Goal: Transaction & Acquisition: Book appointment/travel/reservation

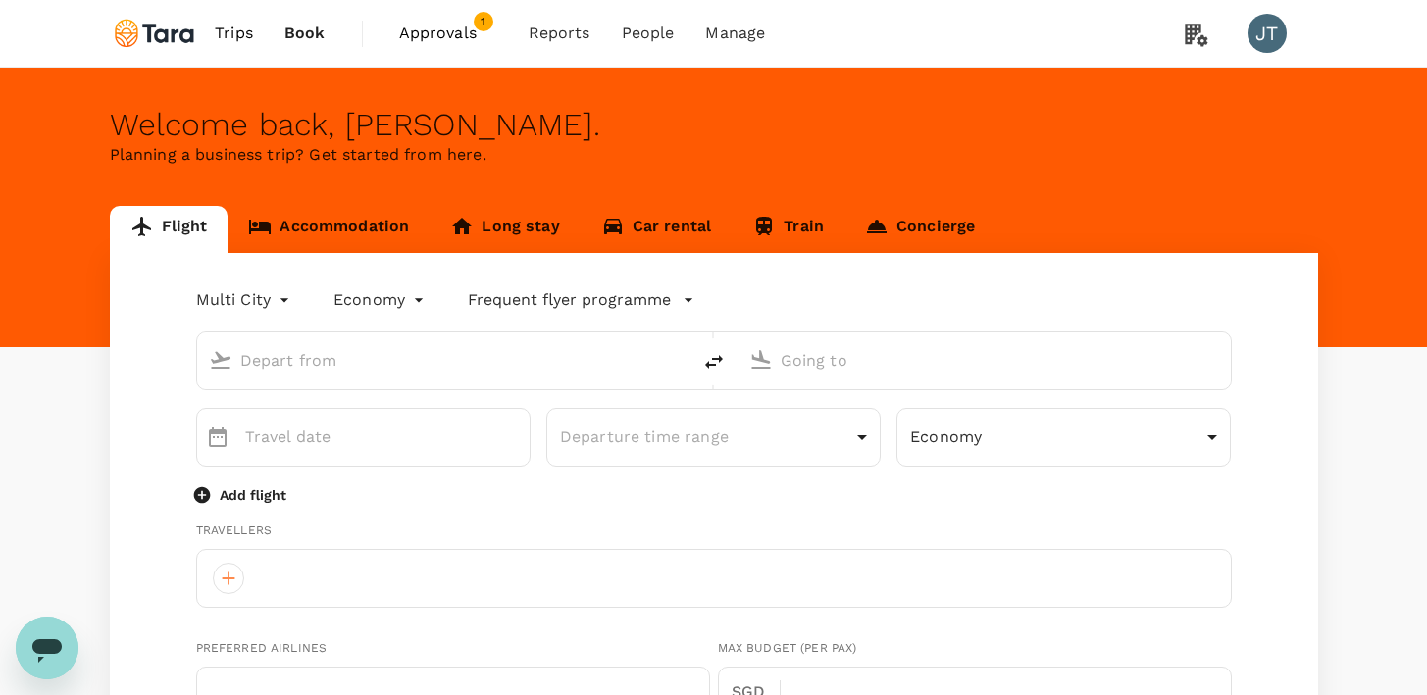
click at [370, 220] on link "Accommodation" at bounding box center [329, 229] width 202 height 47
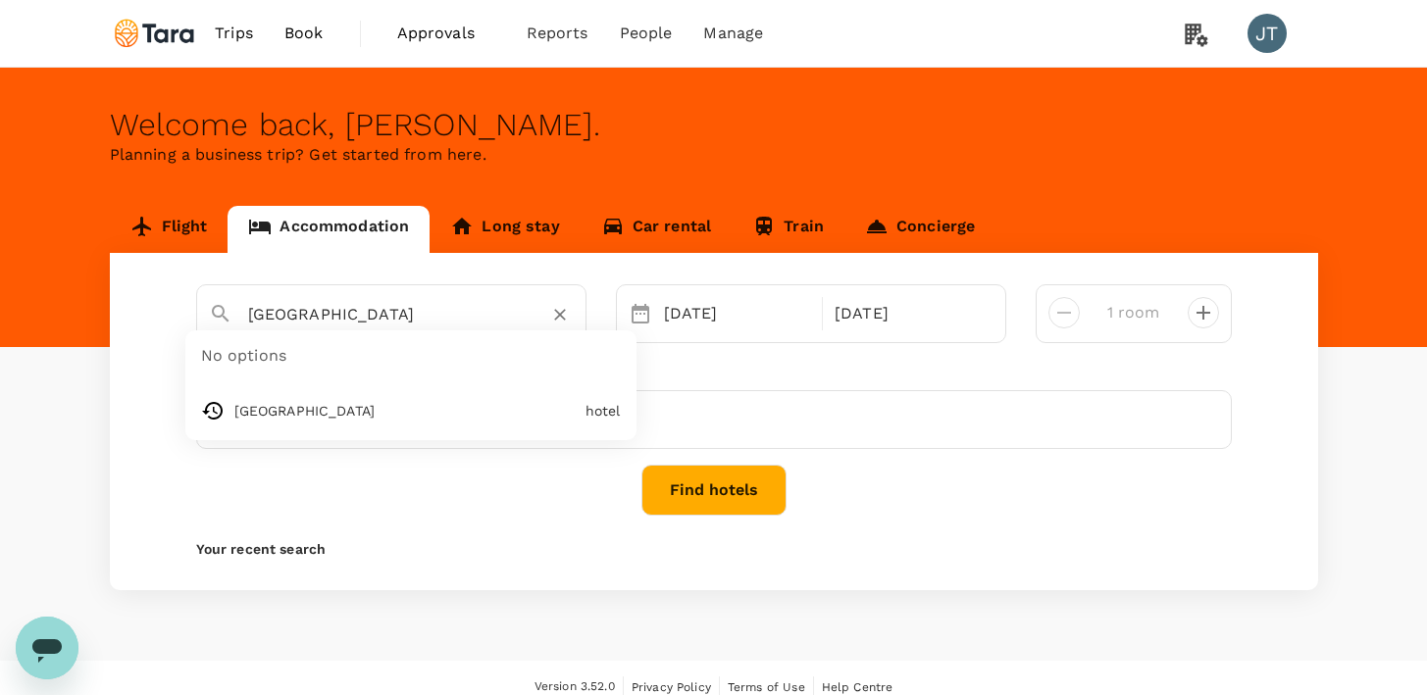
click at [385, 308] on input "Bangkok" at bounding box center [383, 314] width 271 height 30
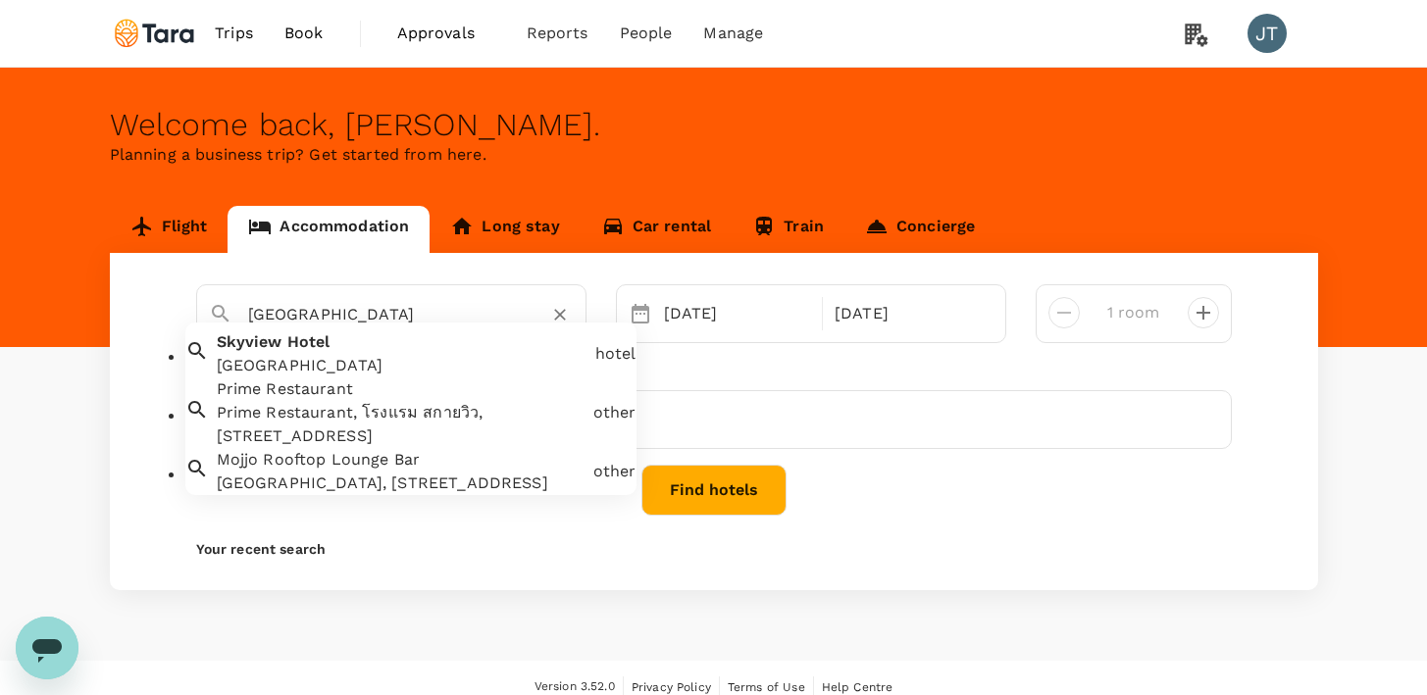
click at [389, 302] on input "Skyview Hotel Bangkokw" at bounding box center [383, 314] width 271 height 30
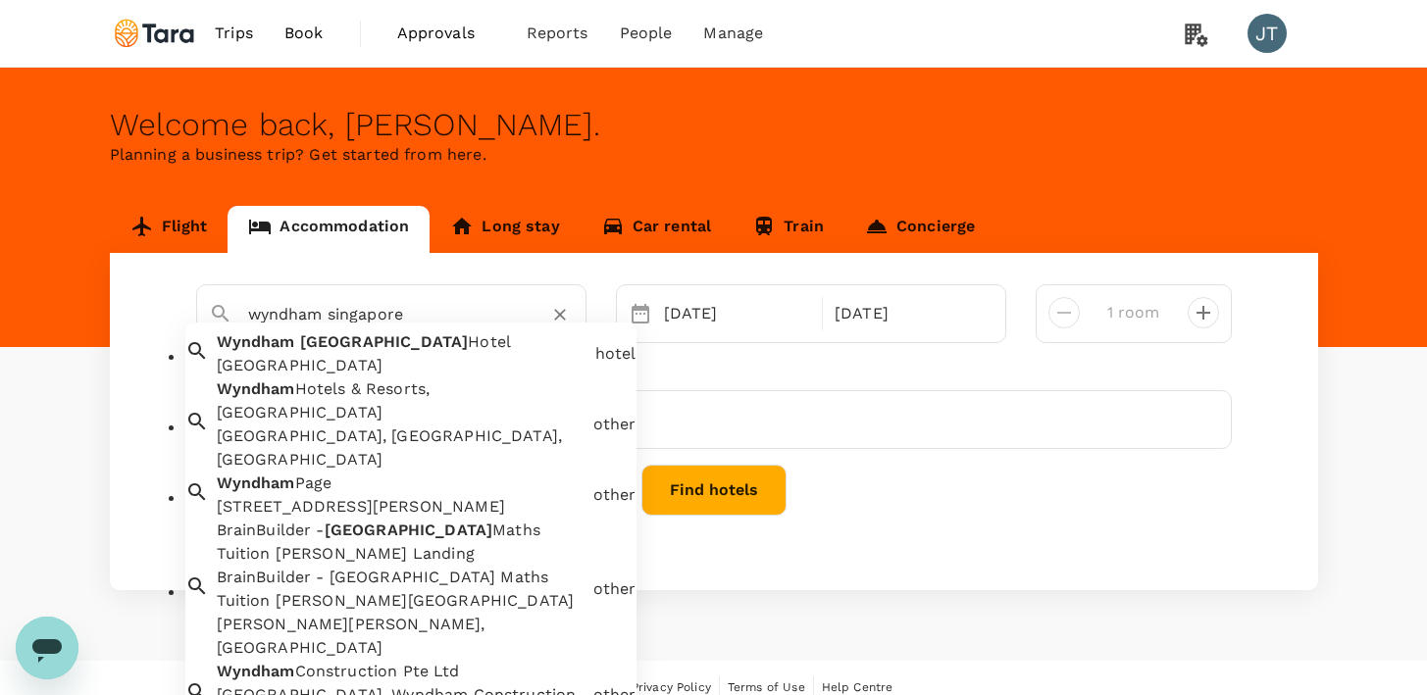
drag, startPoint x: 373, startPoint y: 400, endPoint x: 393, endPoint y: 382, distance: 27.8
click at [393, 382] on ul "Wyndham Singapore Hotel Wyndham Singapore Hotel hotel Wyndham Hotels & Resorts,…" at bounding box center [410, 527] width 451 height 408
click at [393, 378] on div "[GEOGRAPHIC_DATA]" at bounding box center [402, 366] width 371 height 24
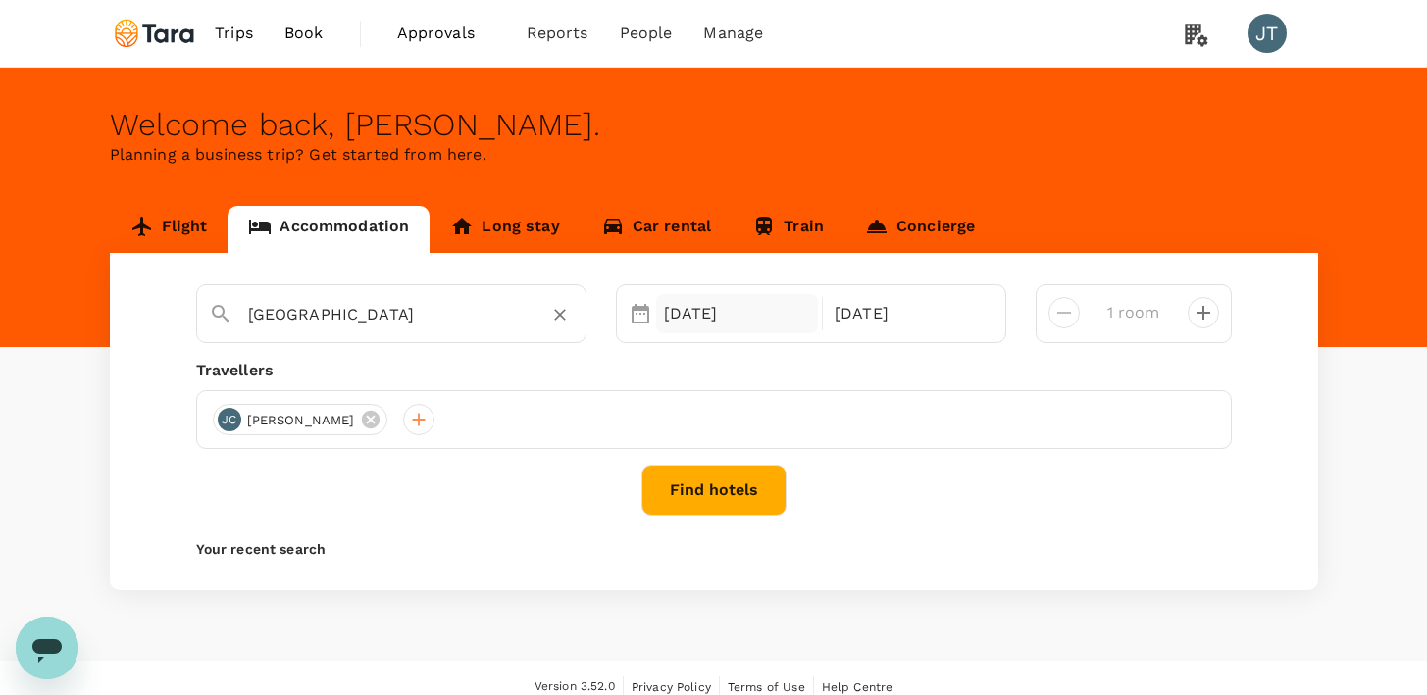
type input "[GEOGRAPHIC_DATA]"
click at [764, 319] on div "02 Oct" at bounding box center [737, 313] width 163 height 39
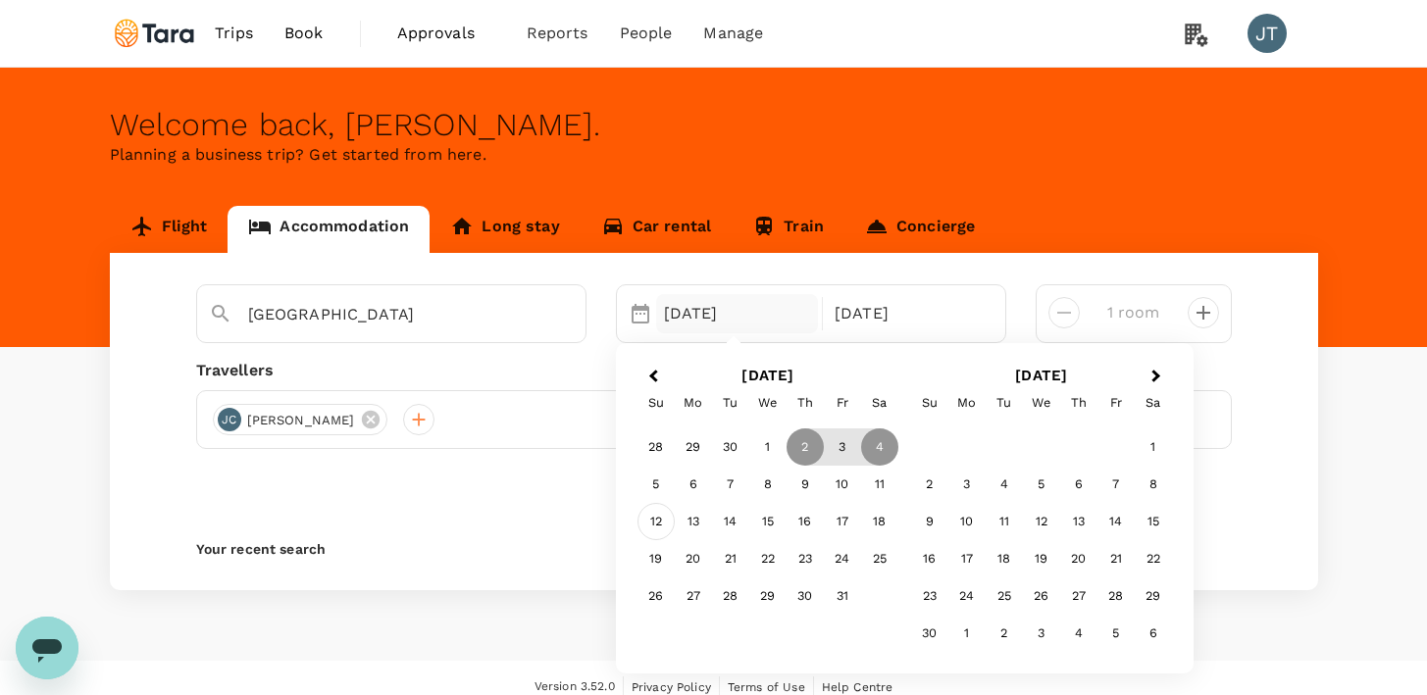
click at [662, 521] on div "12" at bounding box center [655, 521] width 37 height 37
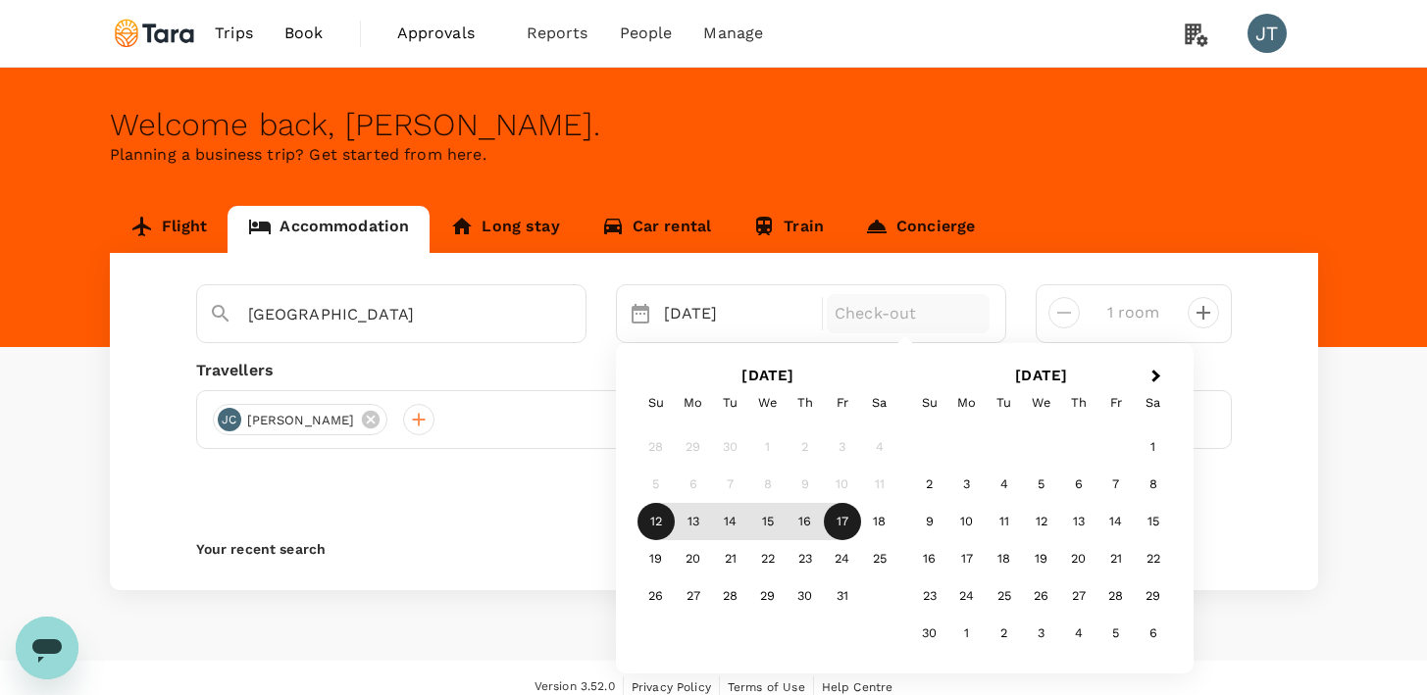
click at [846, 516] on div "17" at bounding box center [842, 521] width 37 height 37
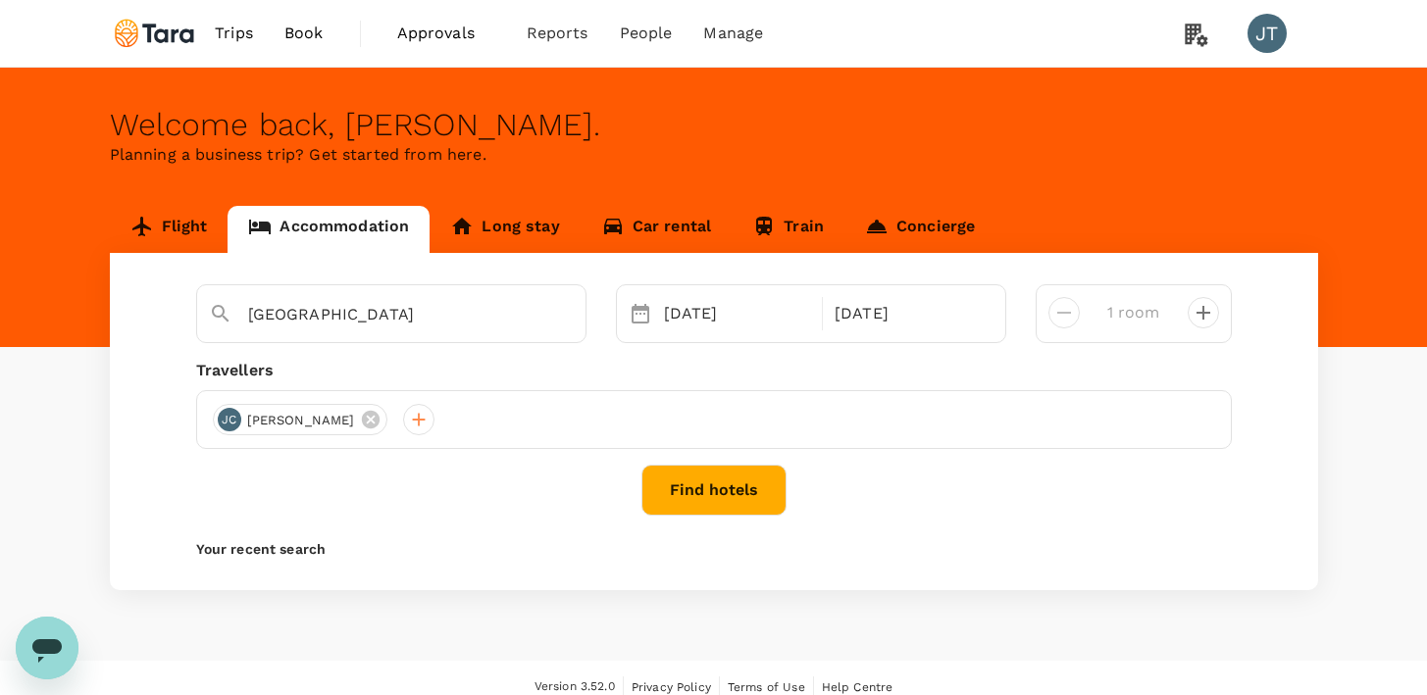
click at [743, 501] on button "Find hotels" at bounding box center [713, 490] width 145 height 51
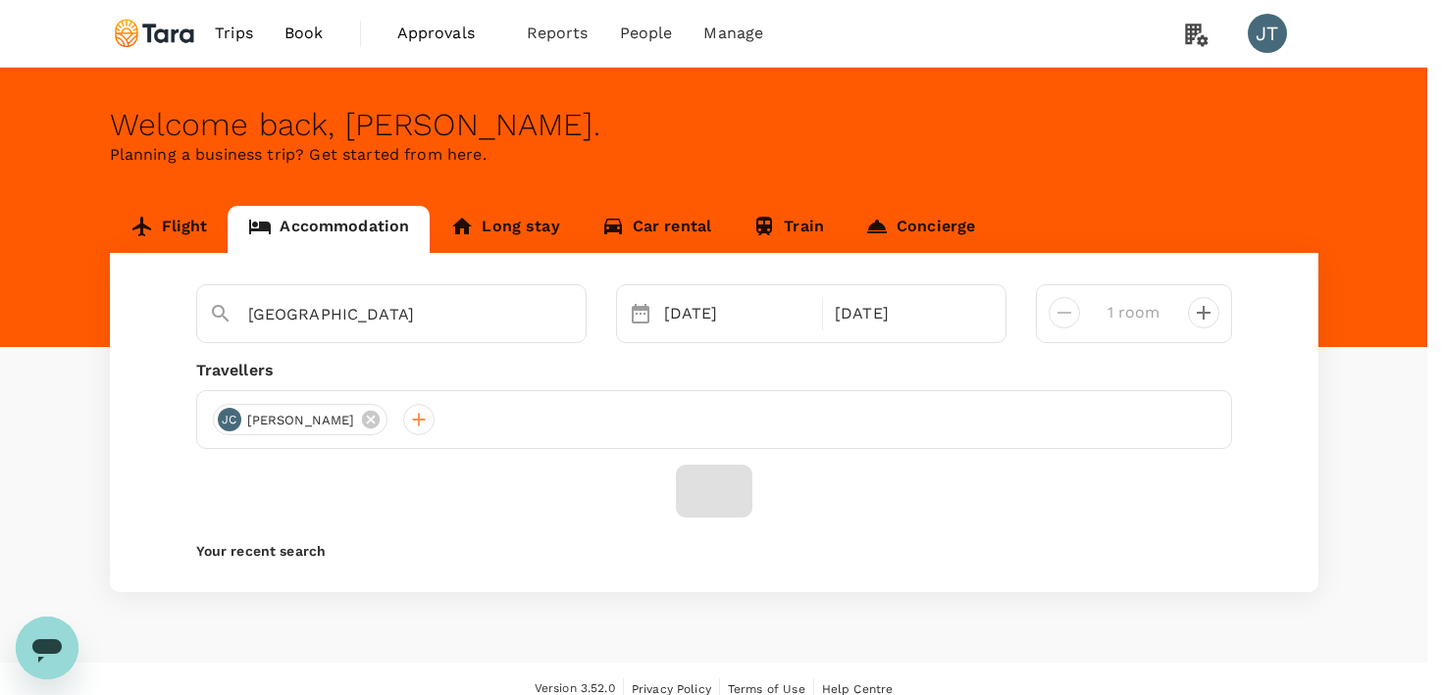
click at [750, 224] on input "All Travel ( Jamie Choi, You )" at bounding box center [721, 347] width 1442 height 695
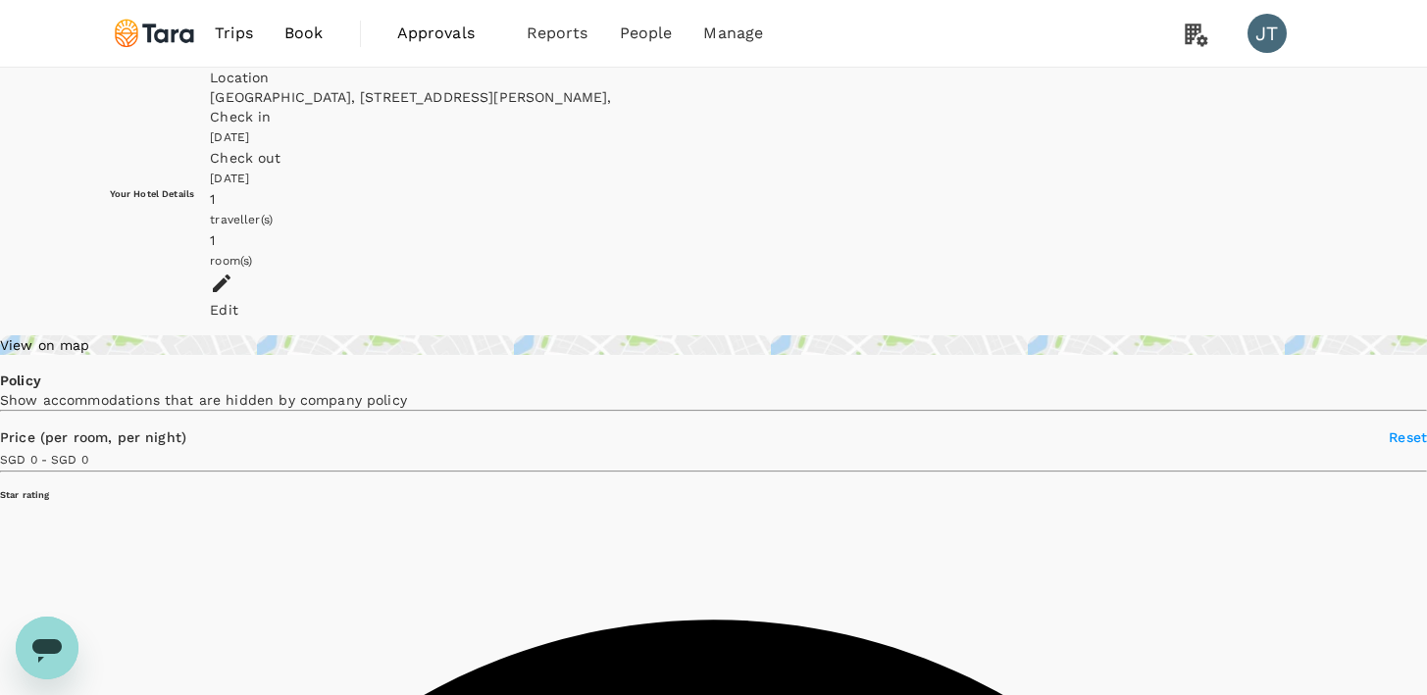
scroll to position [93, 0]
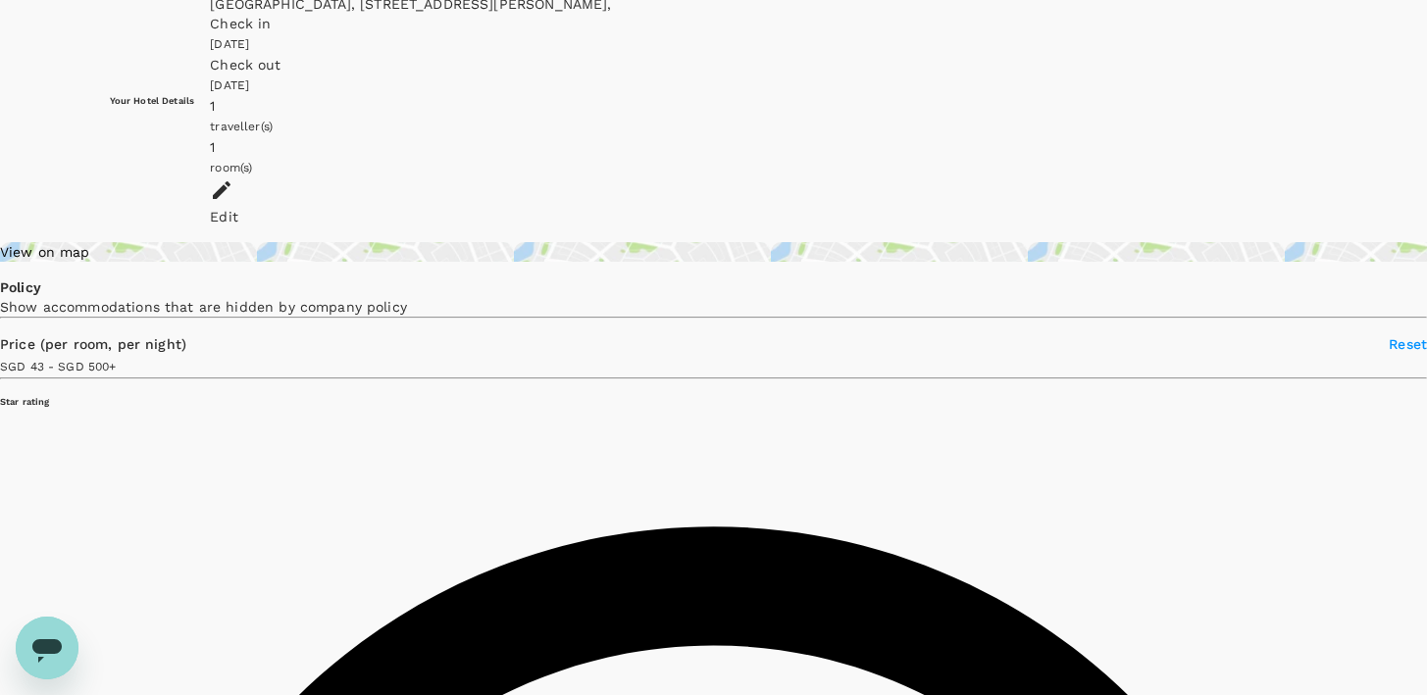
type input "499.18"
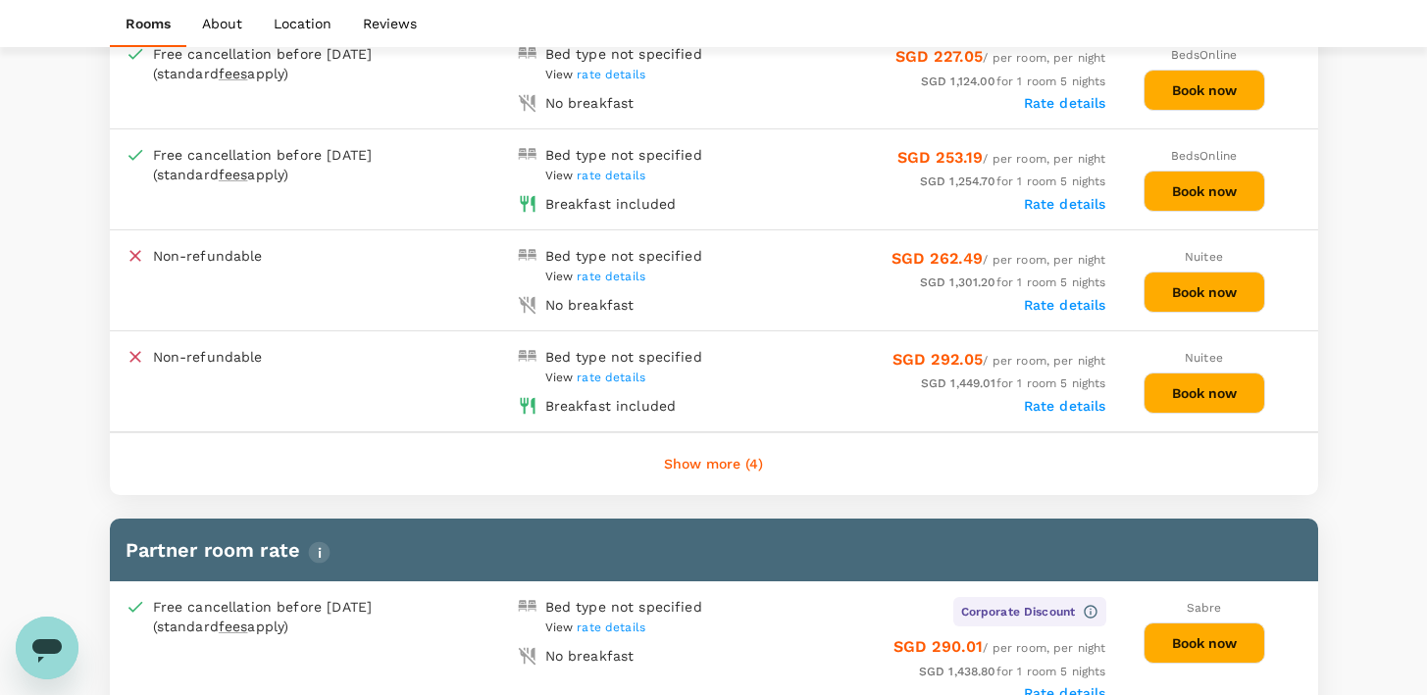
scroll to position [1247, 0]
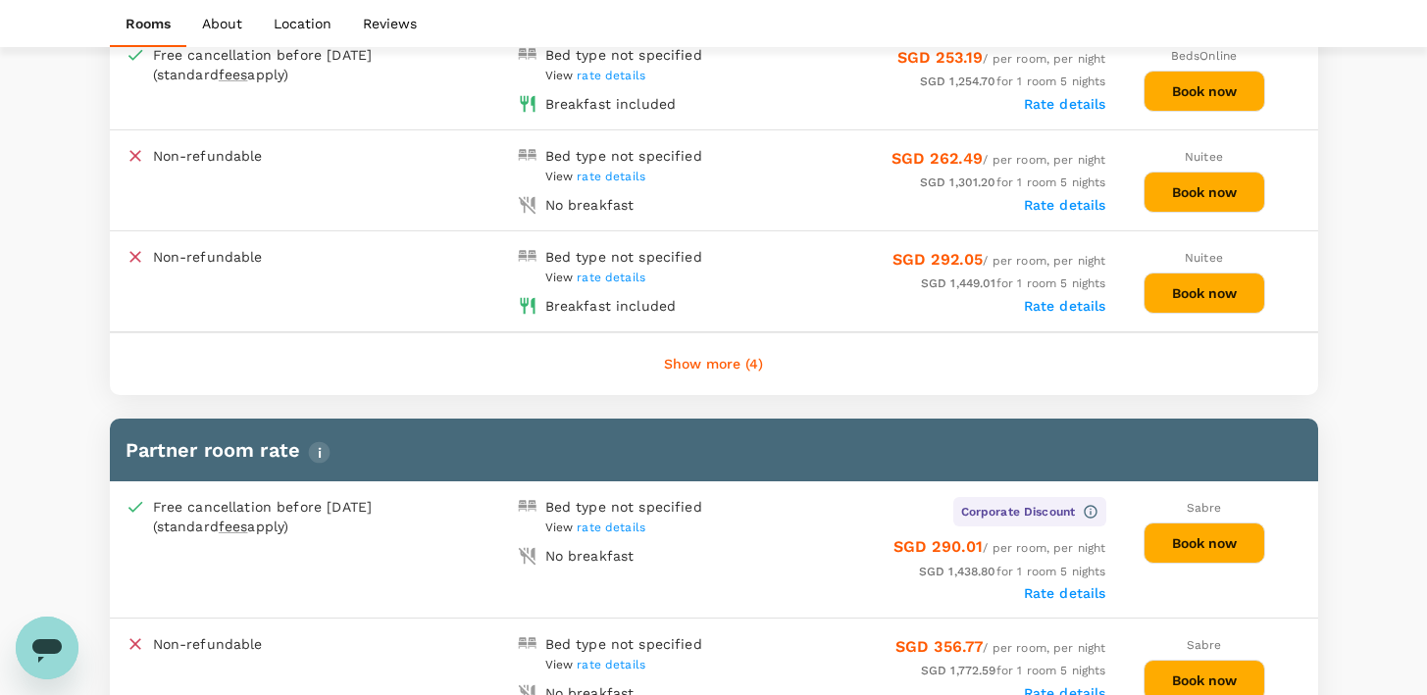
click at [1063, 583] on div "Rate details" at bounding box center [910, 593] width 392 height 20
click at [1064, 588] on label "Rate details" at bounding box center [1065, 593] width 82 height 16
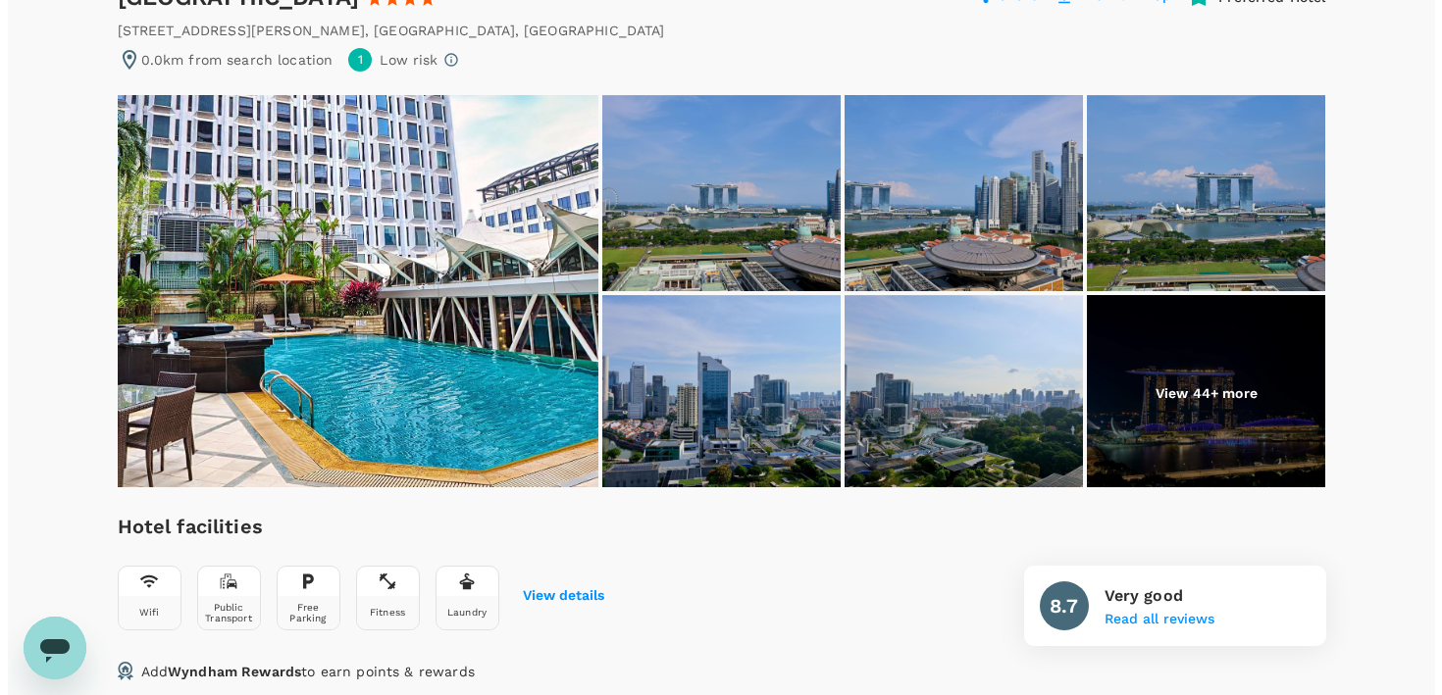
scroll to position [0, 0]
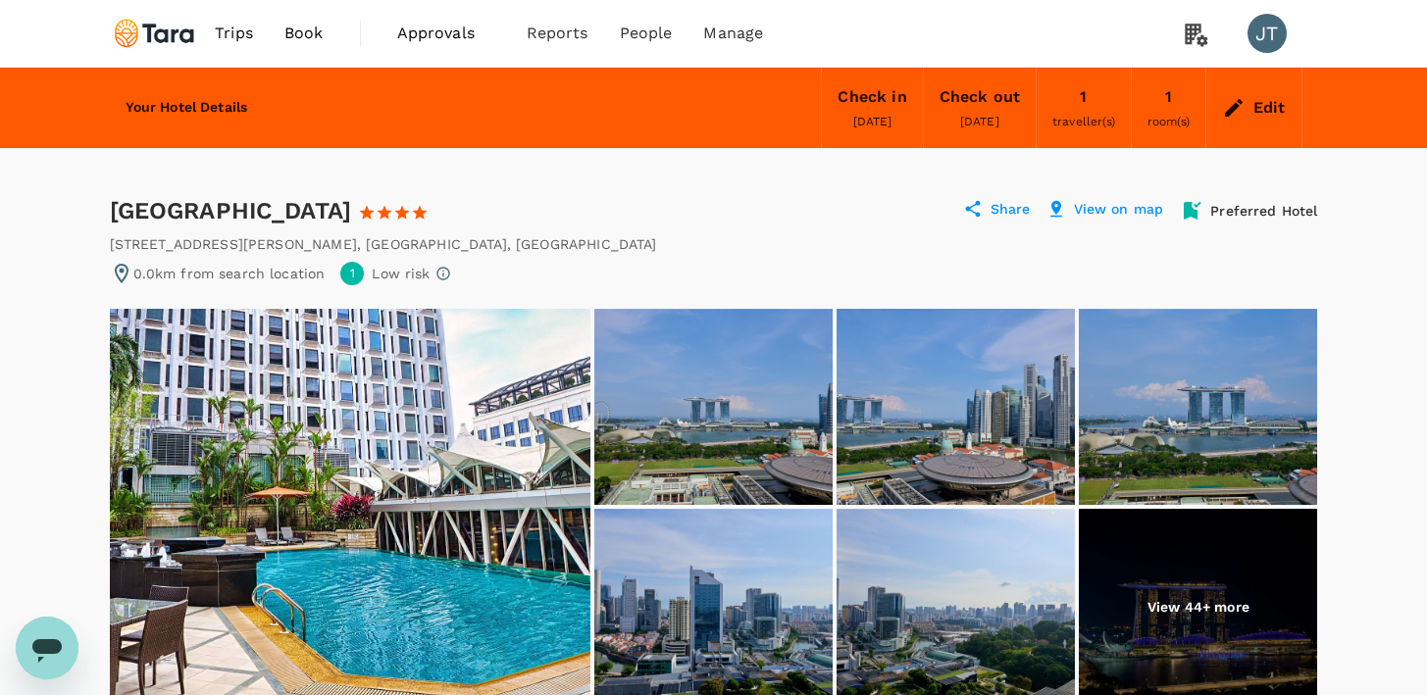
click at [1093, 117] on span "traveller(s)" at bounding box center [1083, 122] width 63 height 14
click at [1223, 101] on icon at bounding box center [1234, 108] width 24 height 24
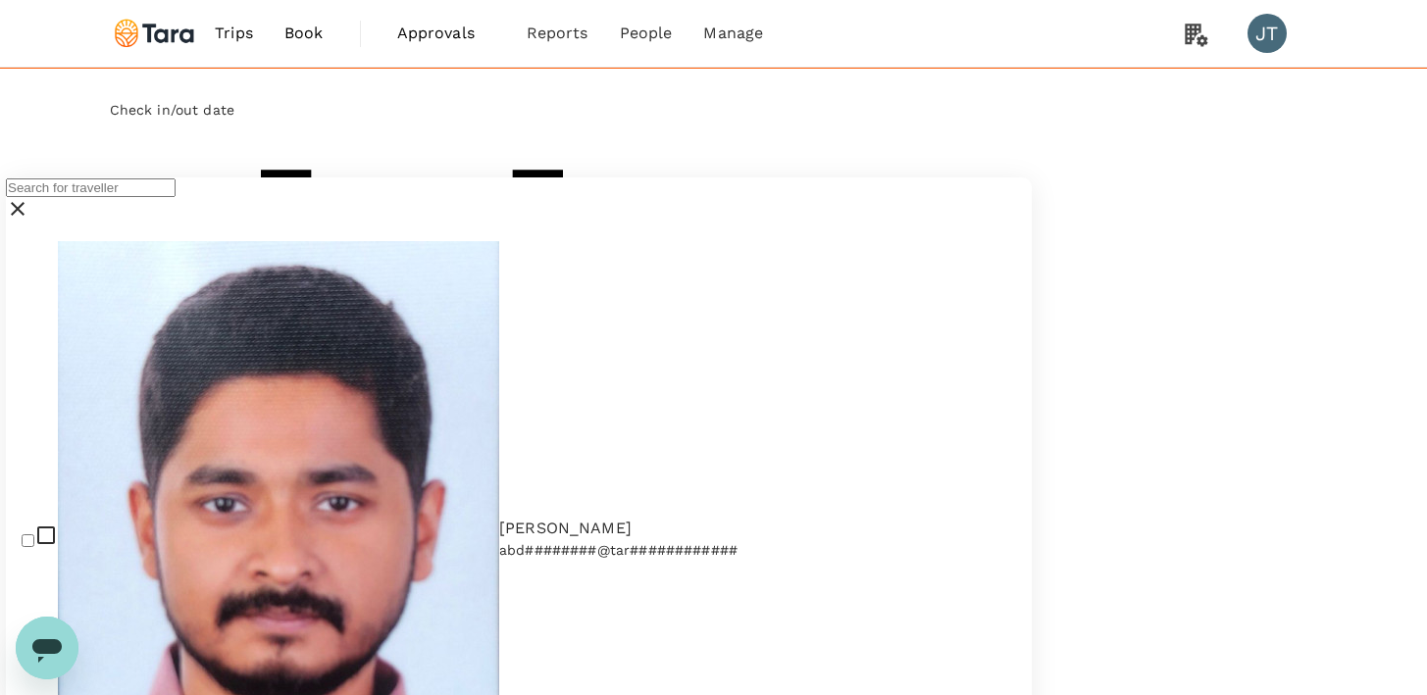
click at [176, 197] on input "text" at bounding box center [91, 187] width 170 height 19
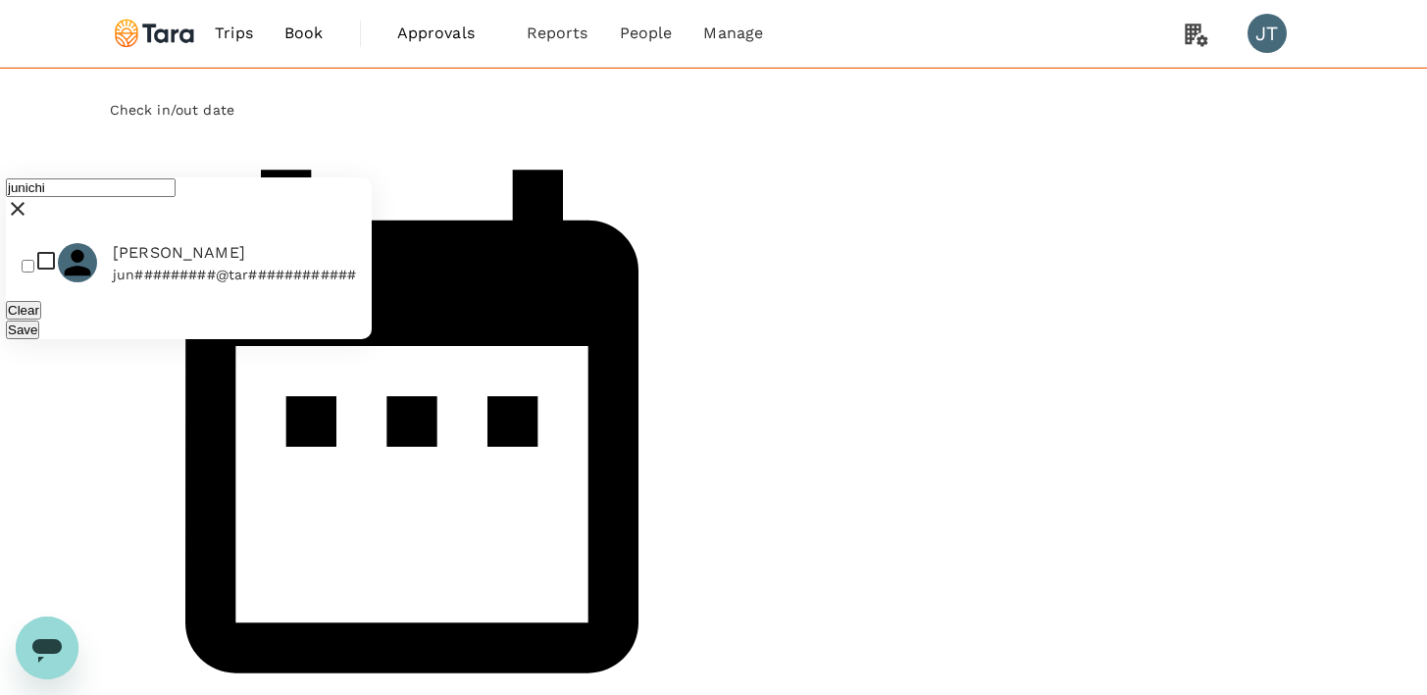
type input "junichi"
click at [113, 282] on div at bounding box center [85, 262] width 55 height 39
checkbox input "true"
click at [39, 339] on button "Save" at bounding box center [22, 330] width 33 height 19
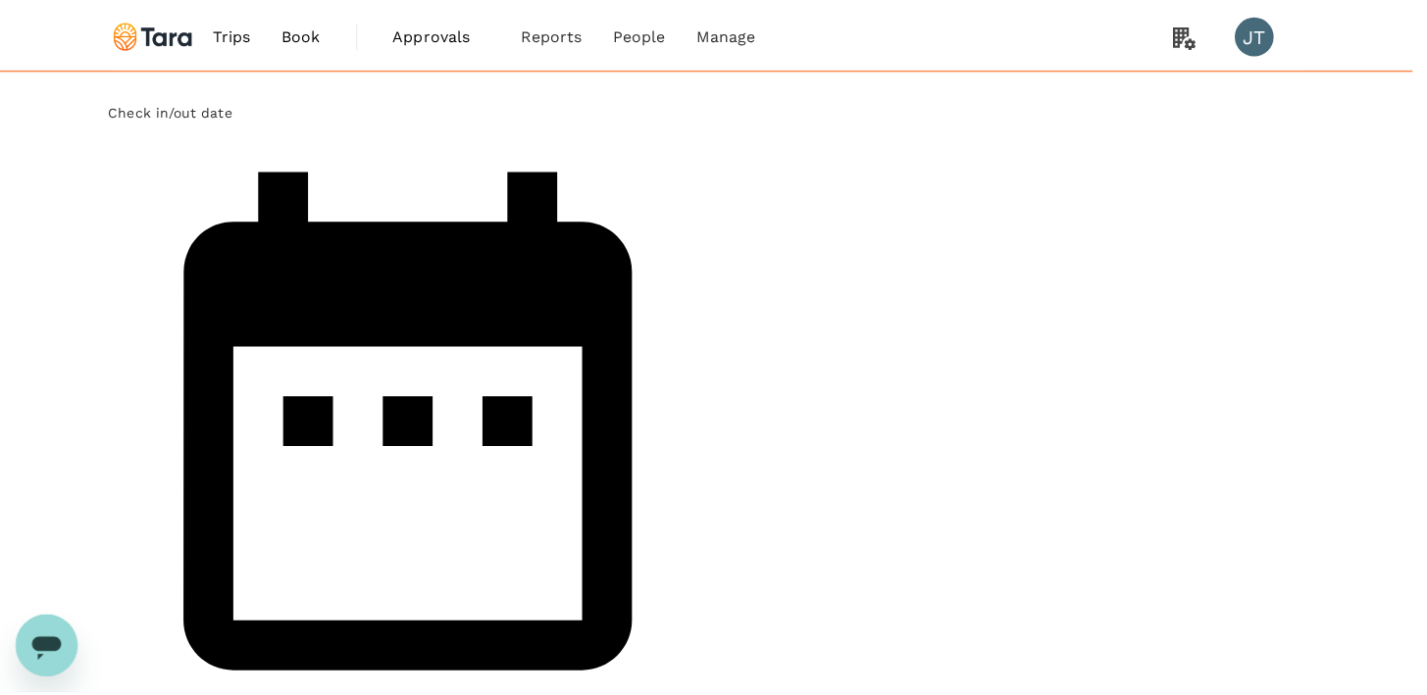
scroll to position [42, 0]
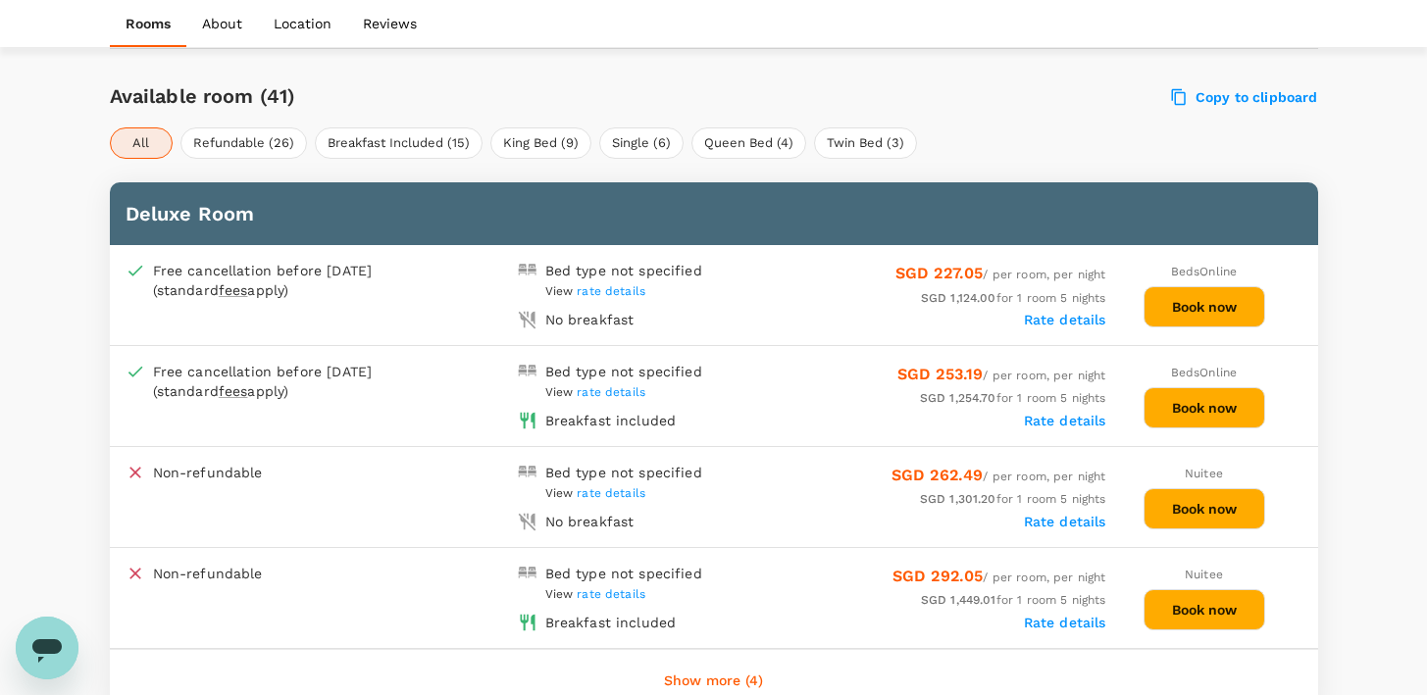
scroll to position [1104, 0]
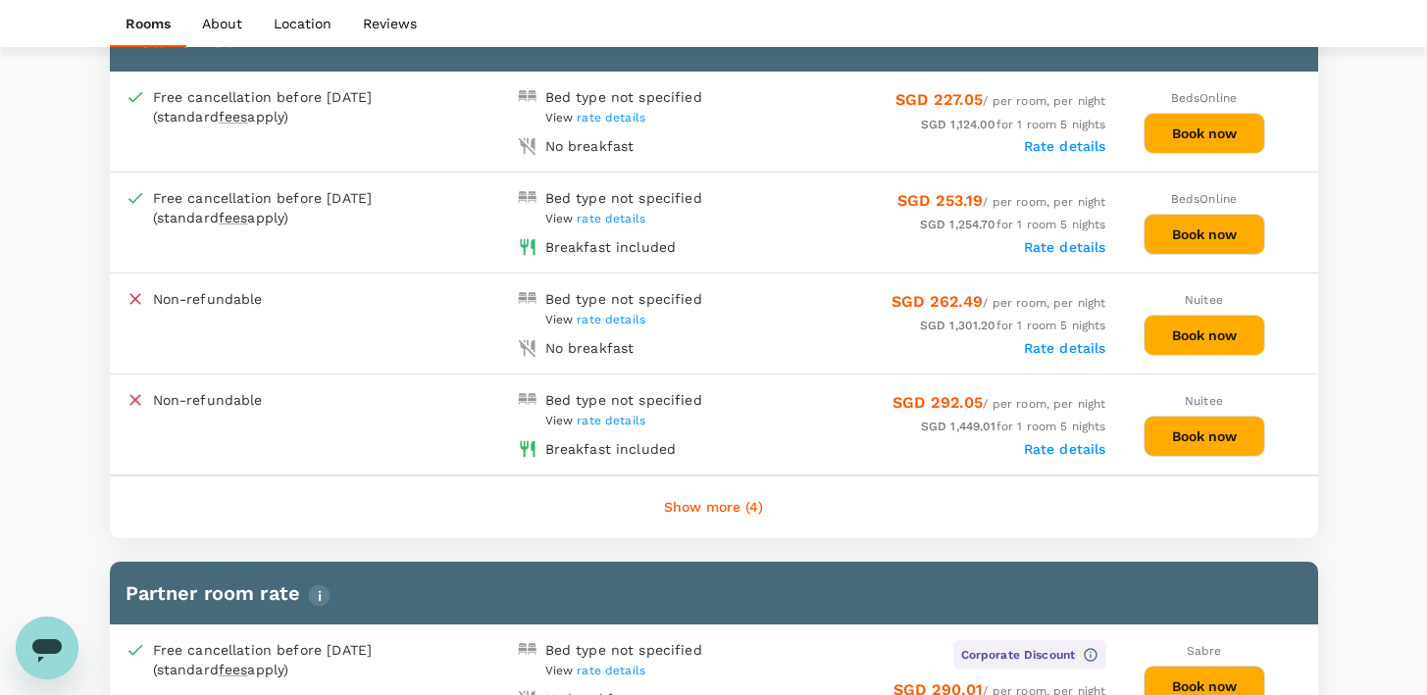
click at [1181, 242] on button "Book now" at bounding box center [1205, 234] width 122 height 41
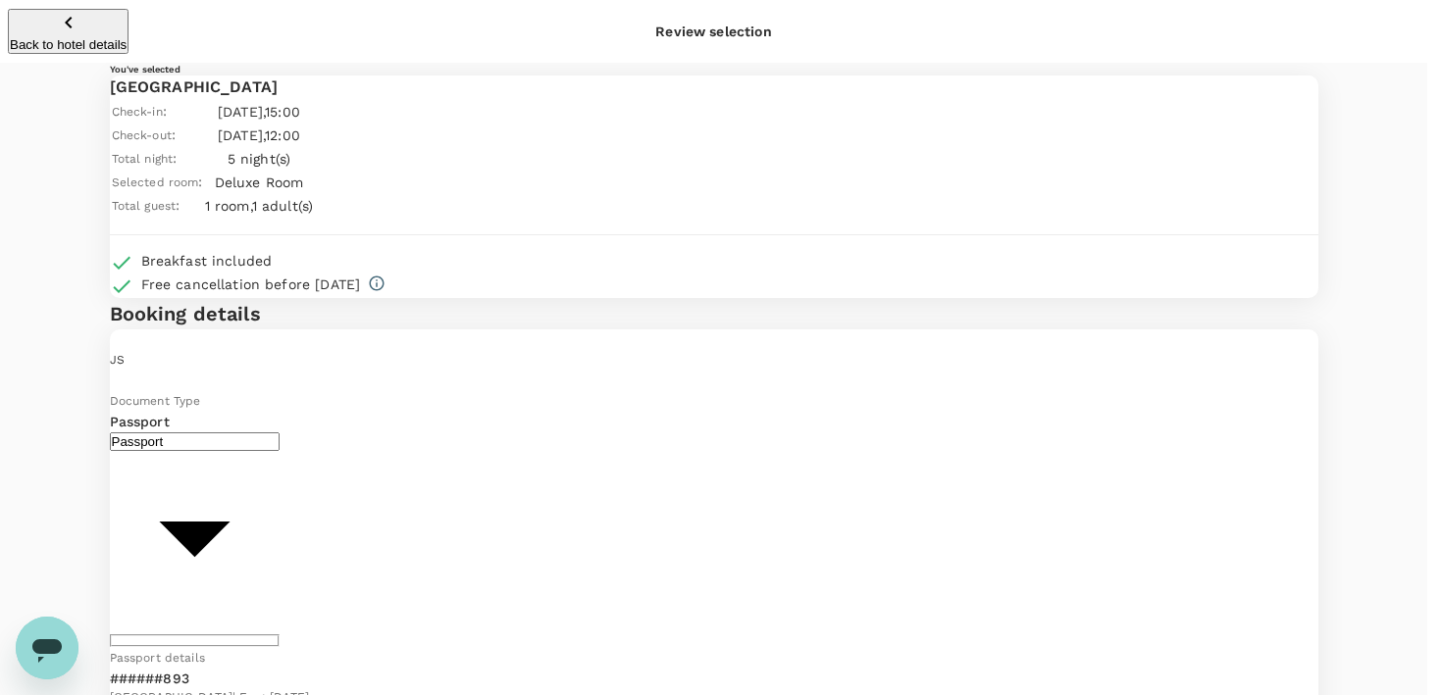
type input "9b978822-4779-4897-880a-17c8504d3706"
type textarea "Purpose of Trip: Attend Funders Table Risk: Low"
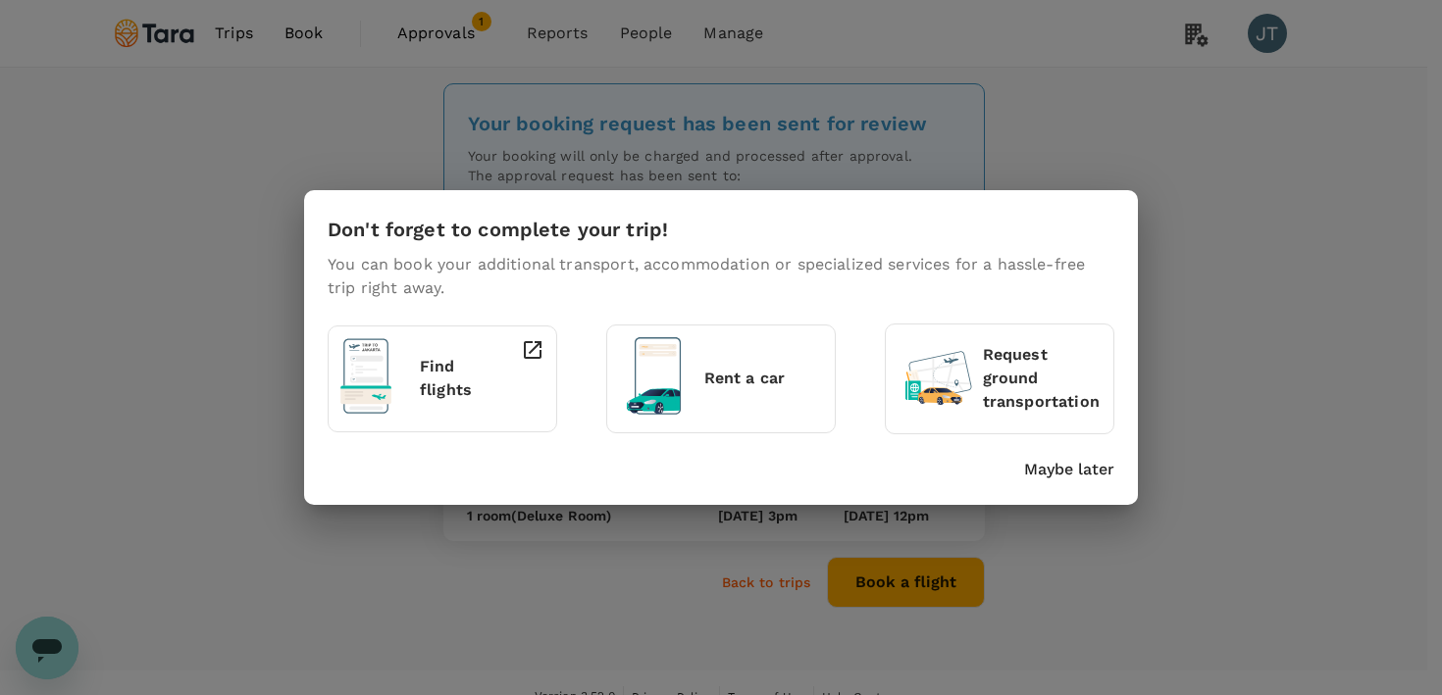
click at [1043, 460] on p "Maybe later" at bounding box center [1069, 470] width 90 height 24
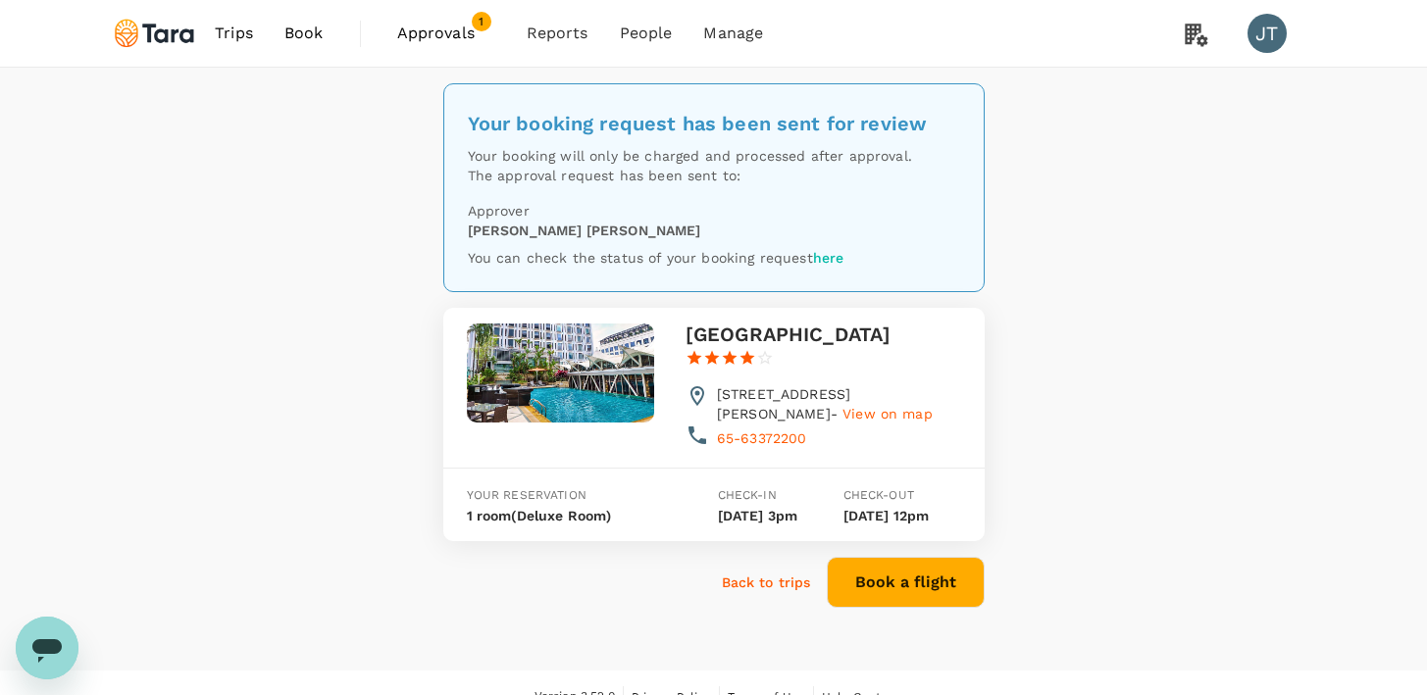
click at [805, 584] on div "Back to trips" at bounding box center [758, 574] width 105 height 35
click at [787, 592] on p "Back to trips" at bounding box center [766, 583] width 89 height 20
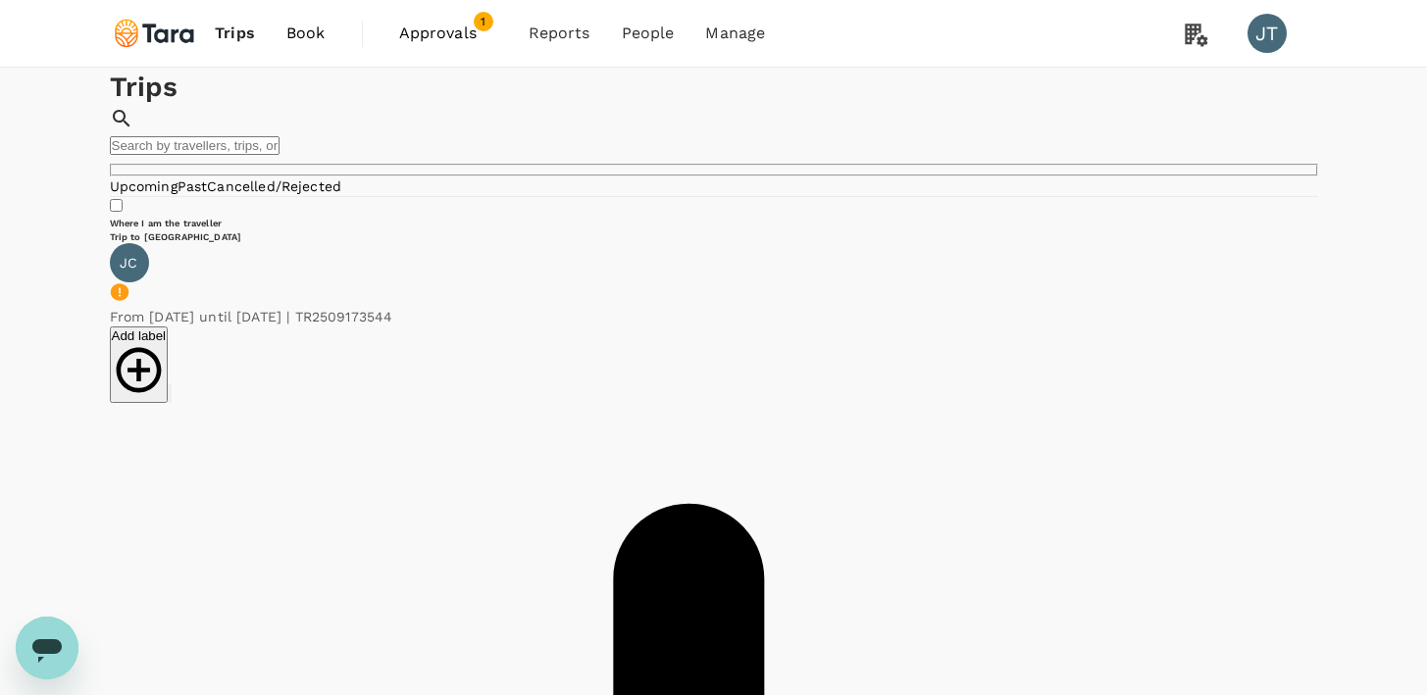
click at [319, 39] on span "Book" at bounding box center [305, 34] width 39 height 24
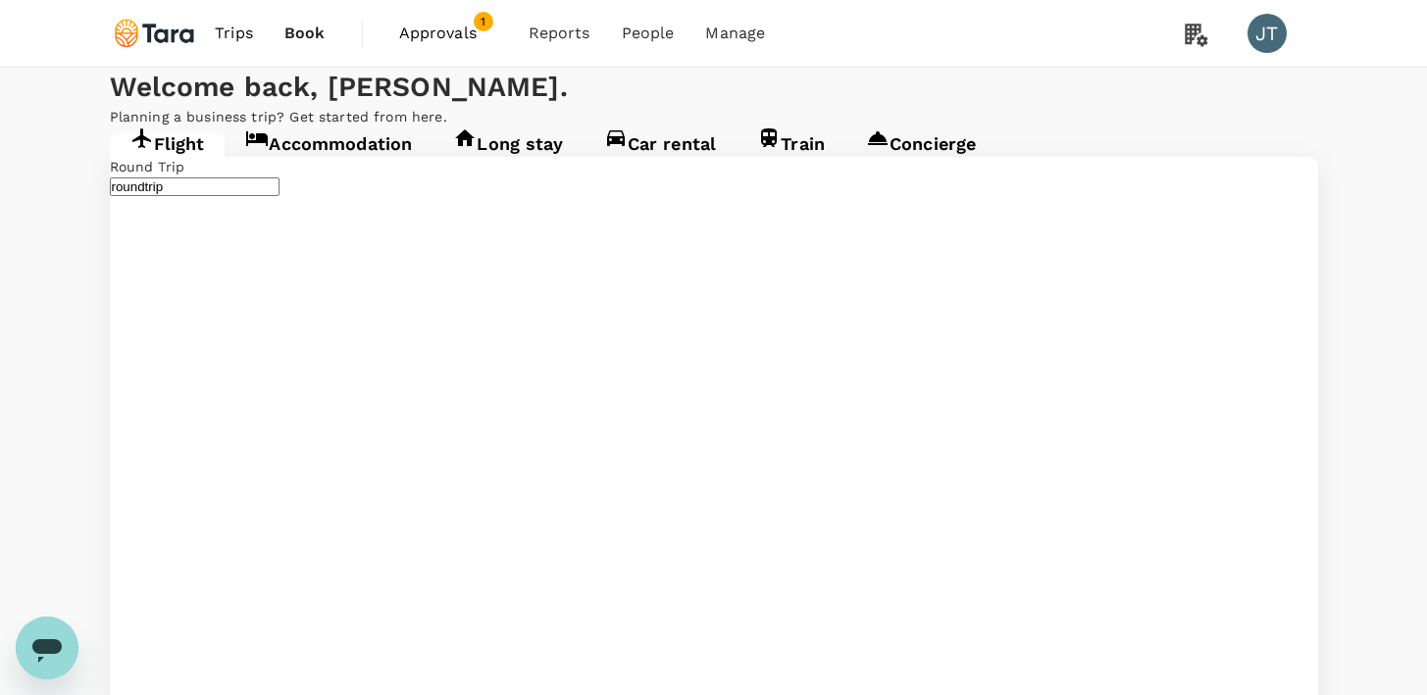
type input "business"
type input "Singapore Changi (SIN)"
type input "London Heathrow (LHR)"
type input "Singapore Changi (SIN)"
type input "London Heathrow (LHR)"
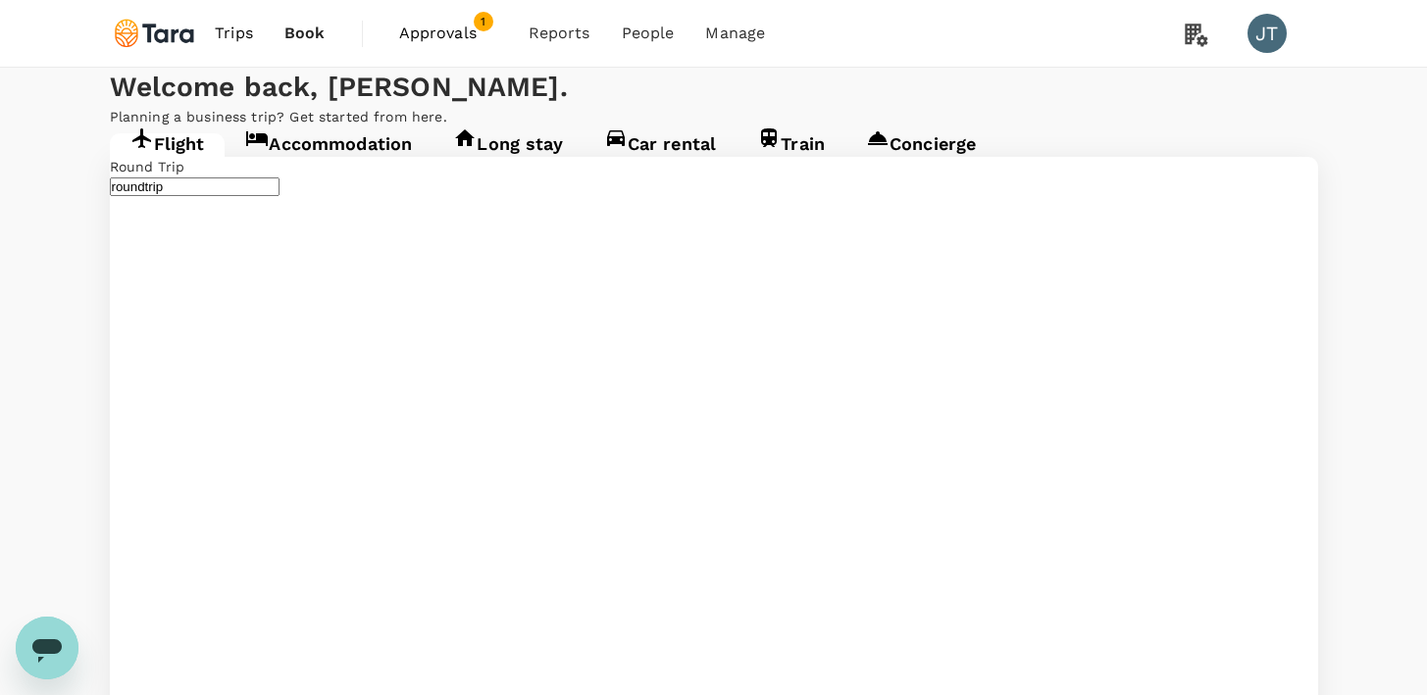
click at [389, 169] on link "Accommodation" at bounding box center [329, 150] width 208 height 35
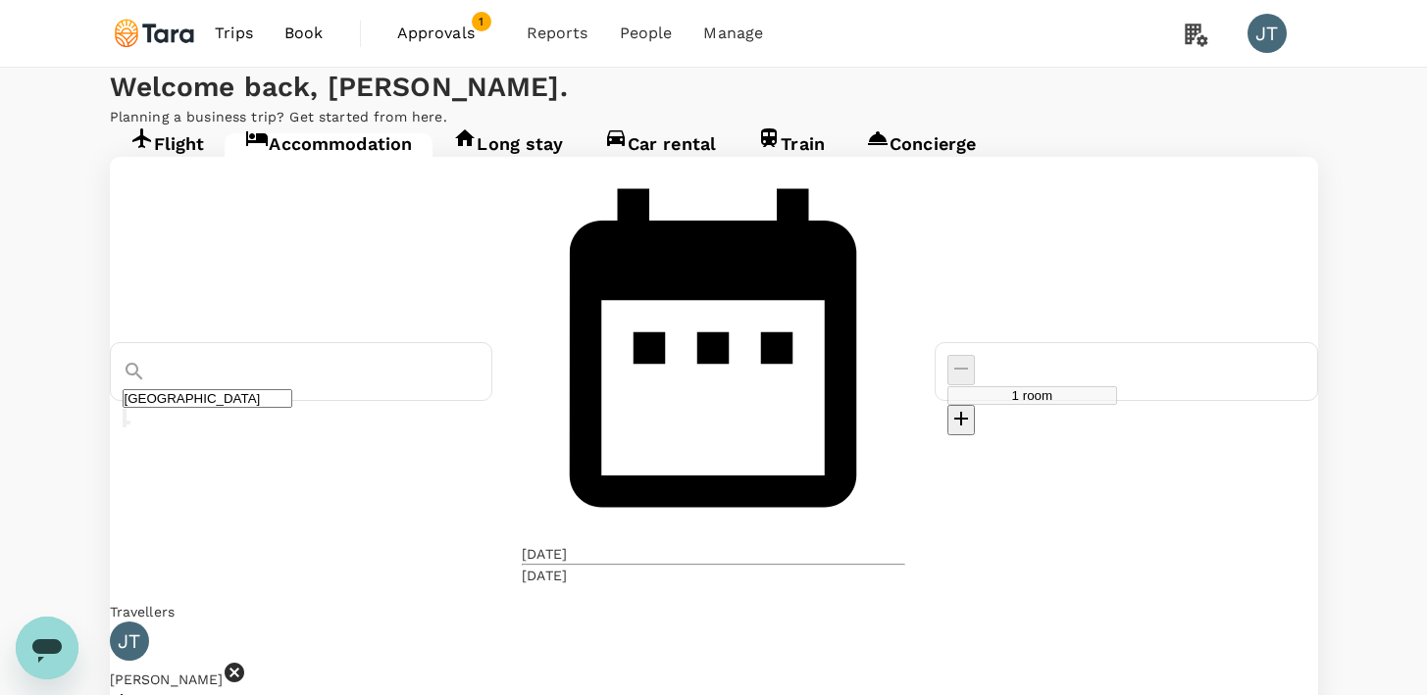
click at [244, 663] on icon at bounding box center [235, 673] width 20 height 20
click at [226, 622] on div at bounding box center [714, 636] width 1208 height 28
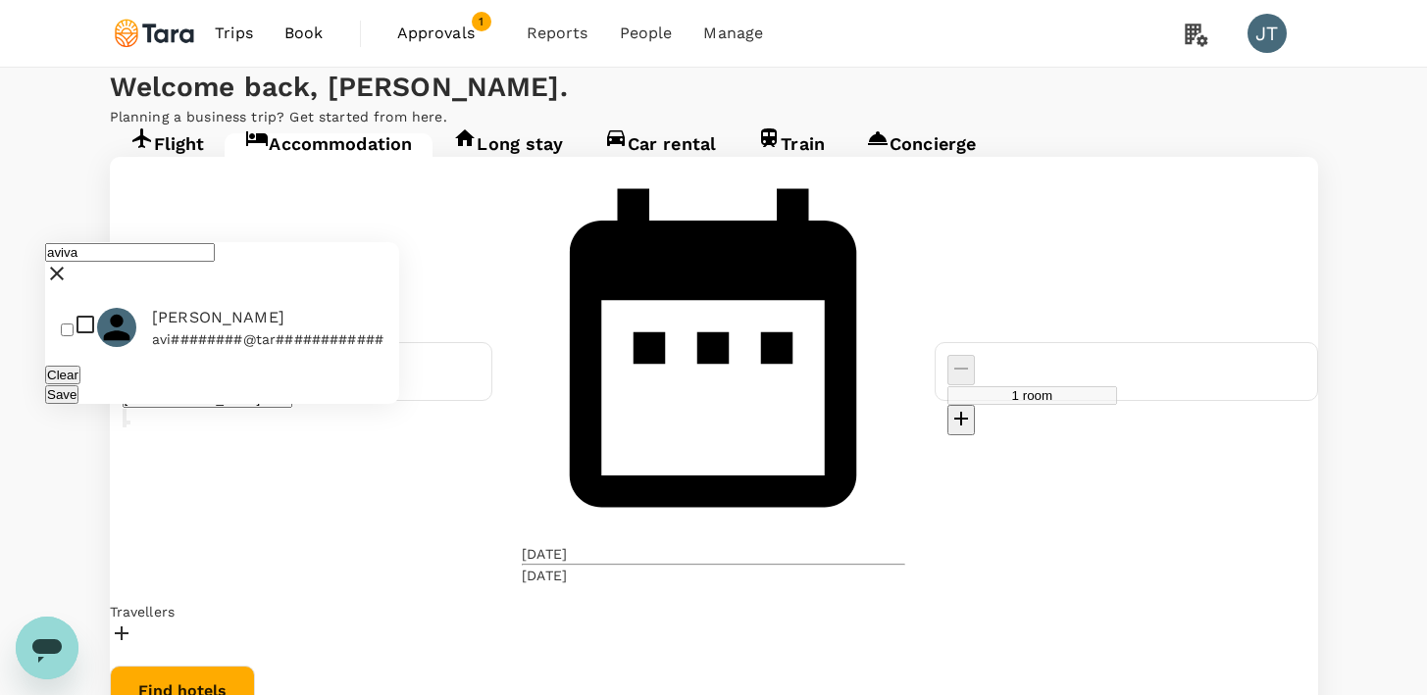
type input "aviva"
click at [191, 330] on p "avi########@tar############" at bounding box center [267, 340] width 231 height 20
checkbox input "true"
click at [349, 384] on div "Save" at bounding box center [222, 394] width 354 height 20
click at [78, 385] on button "Save" at bounding box center [61, 394] width 33 height 19
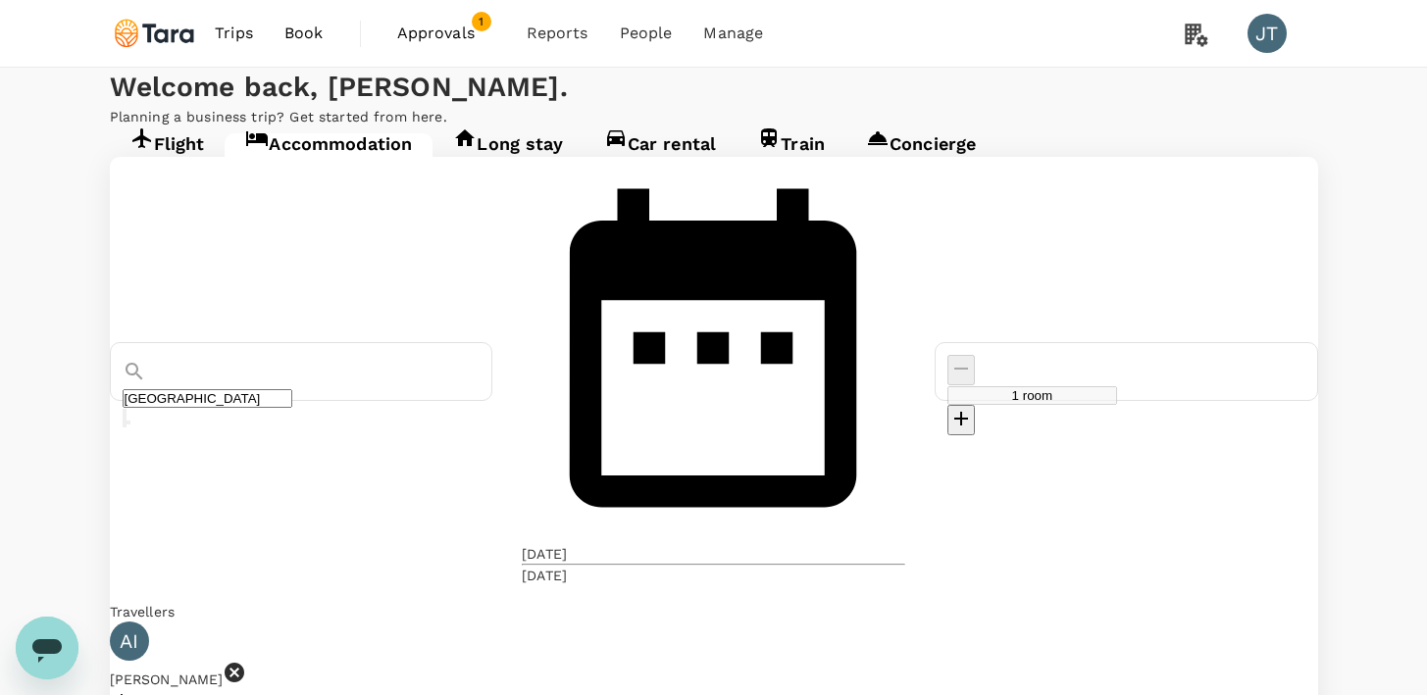
click at [567, 544] on div "12 Oct" at bounding box center [544, 554] width 45 height 20
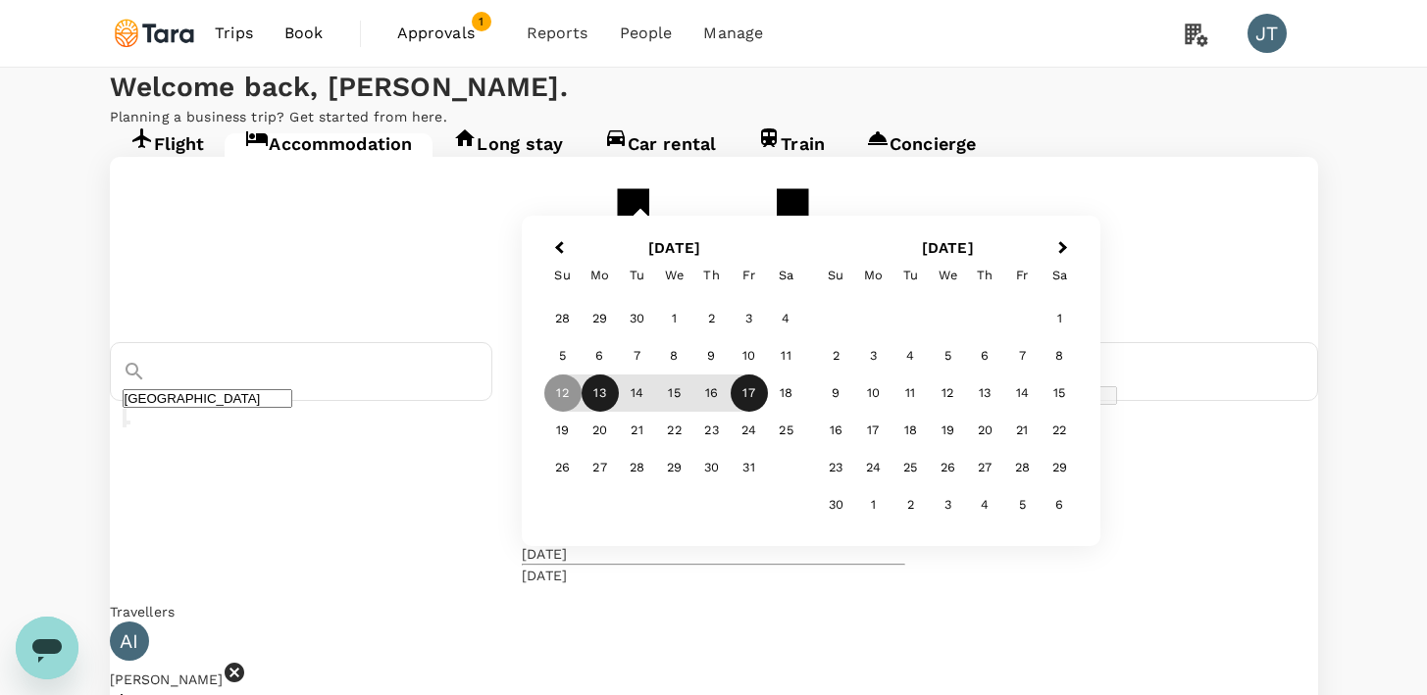
click at [619, 412] on div "13" at bounding box center [600, 393] width 37 height 37
click at [768, 412] on div "17" at bounding box center [749, 393] width 37 height 37
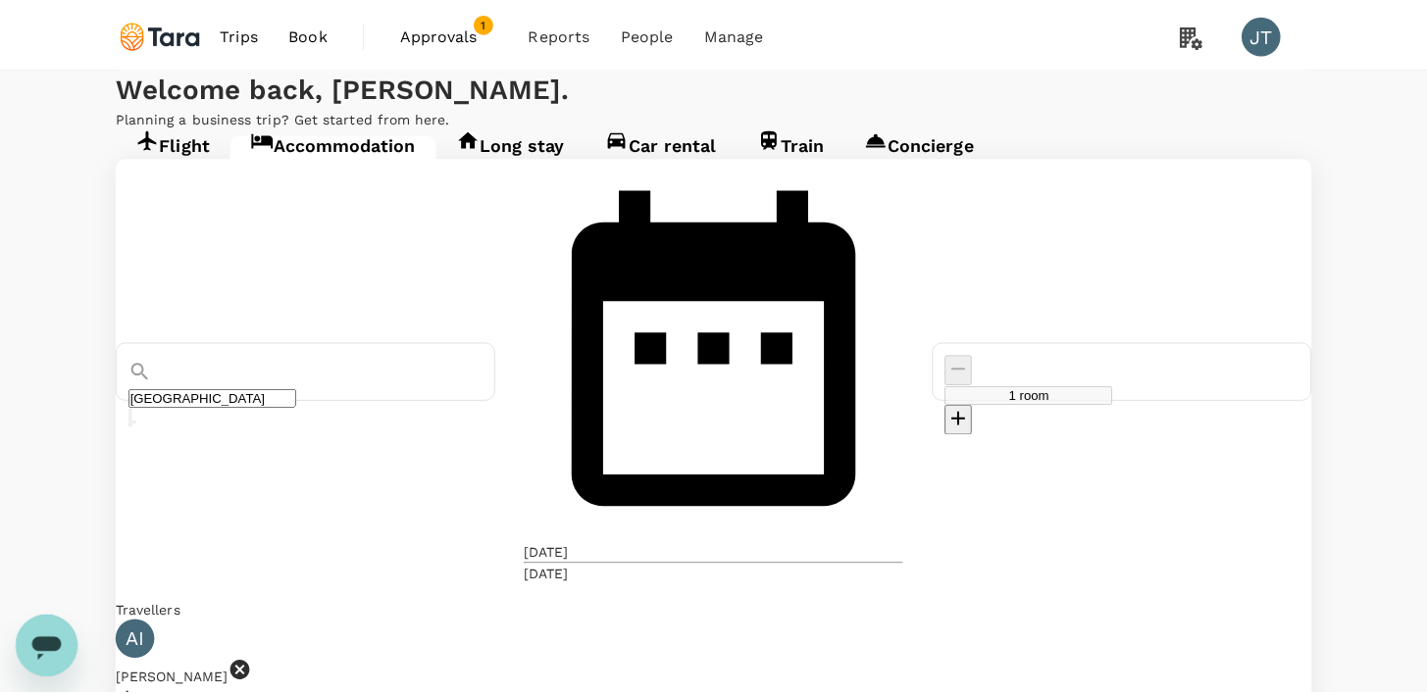
scroll to position [84, 0]
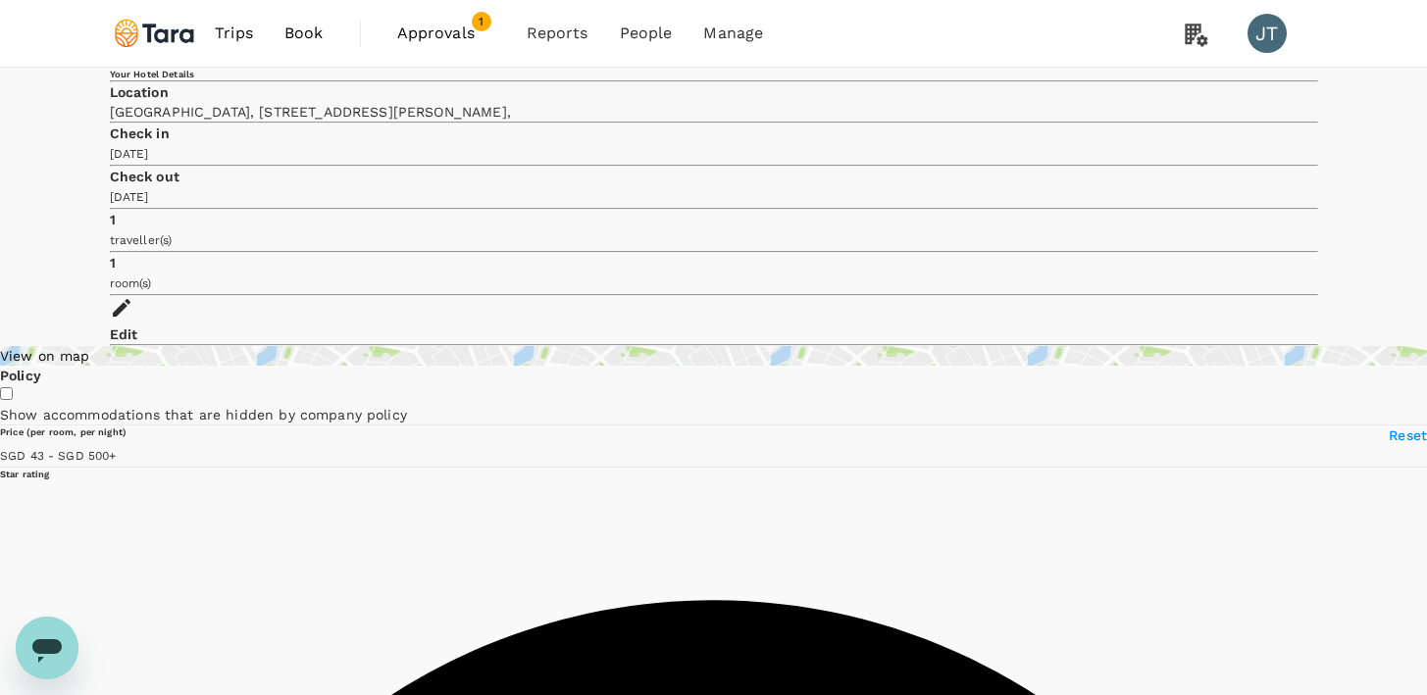
type input "499.27"
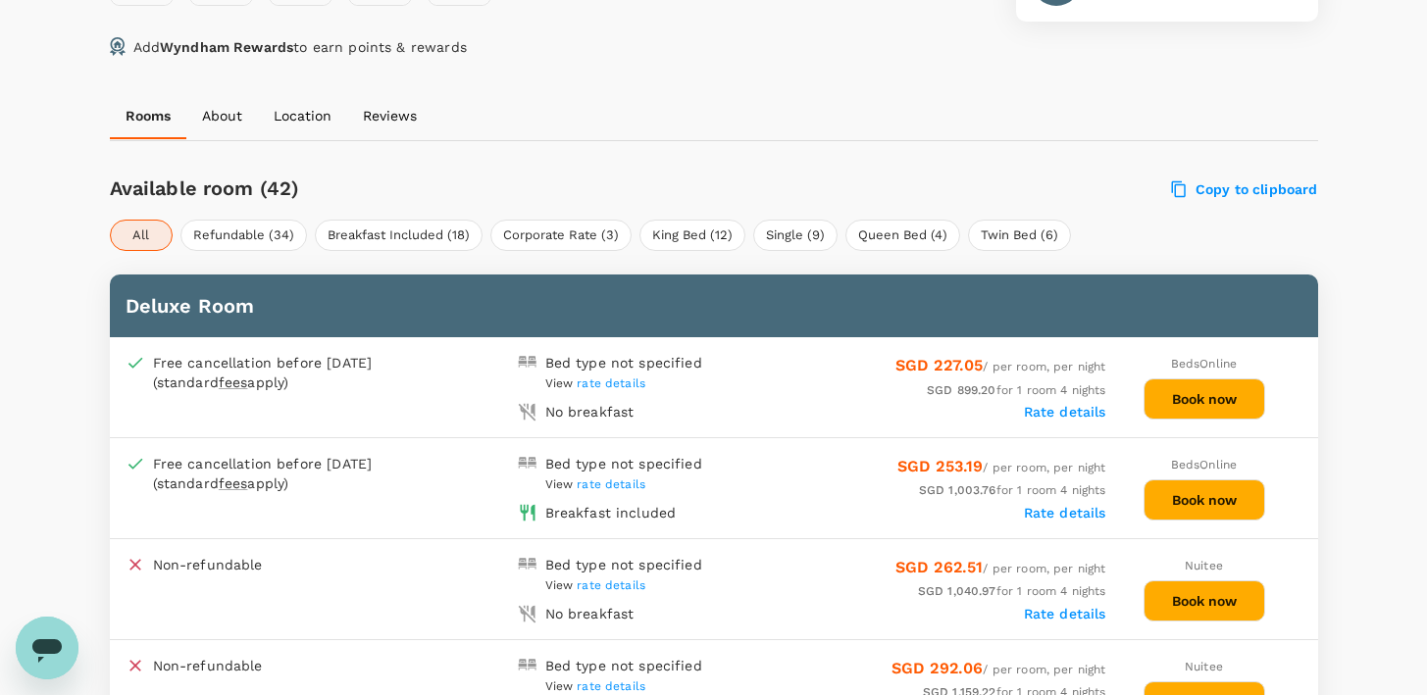
scroll to position [1041, 0]
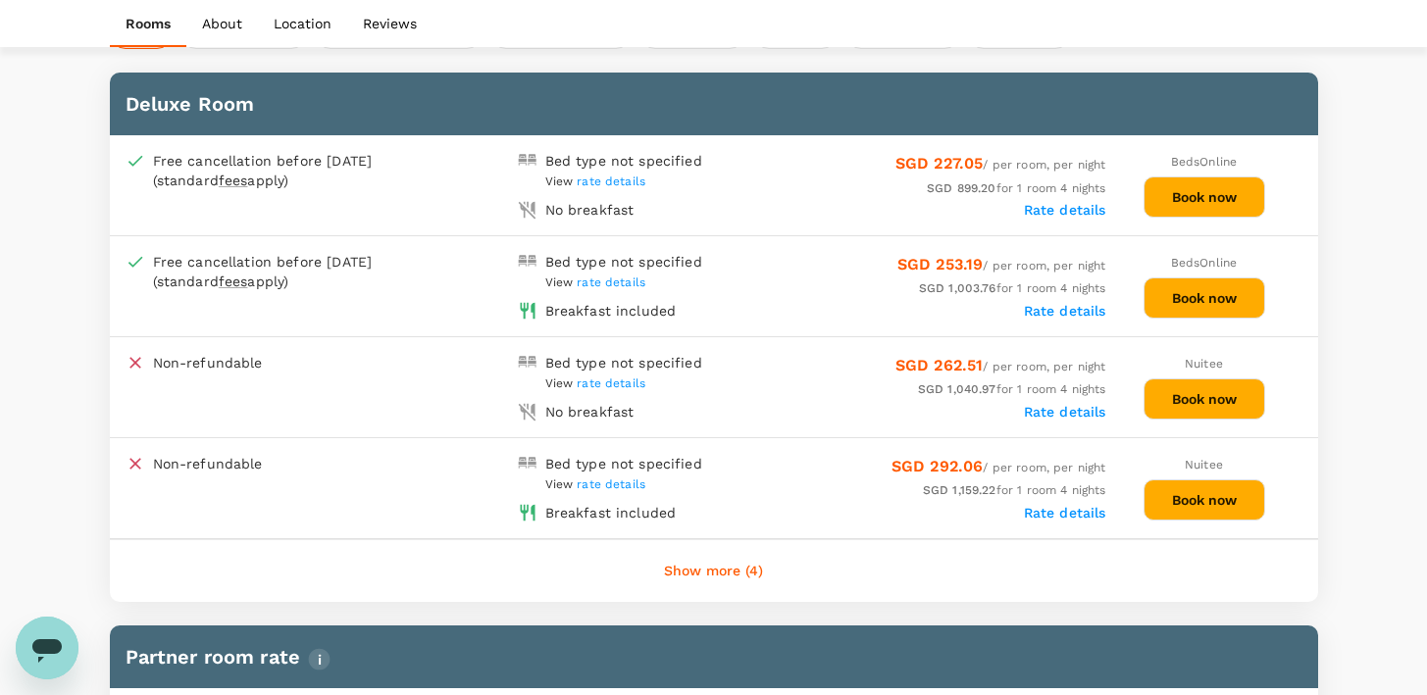
click at [1174, 303] on button "Book now" at bounding box center [1205, 298] width 122 height 41
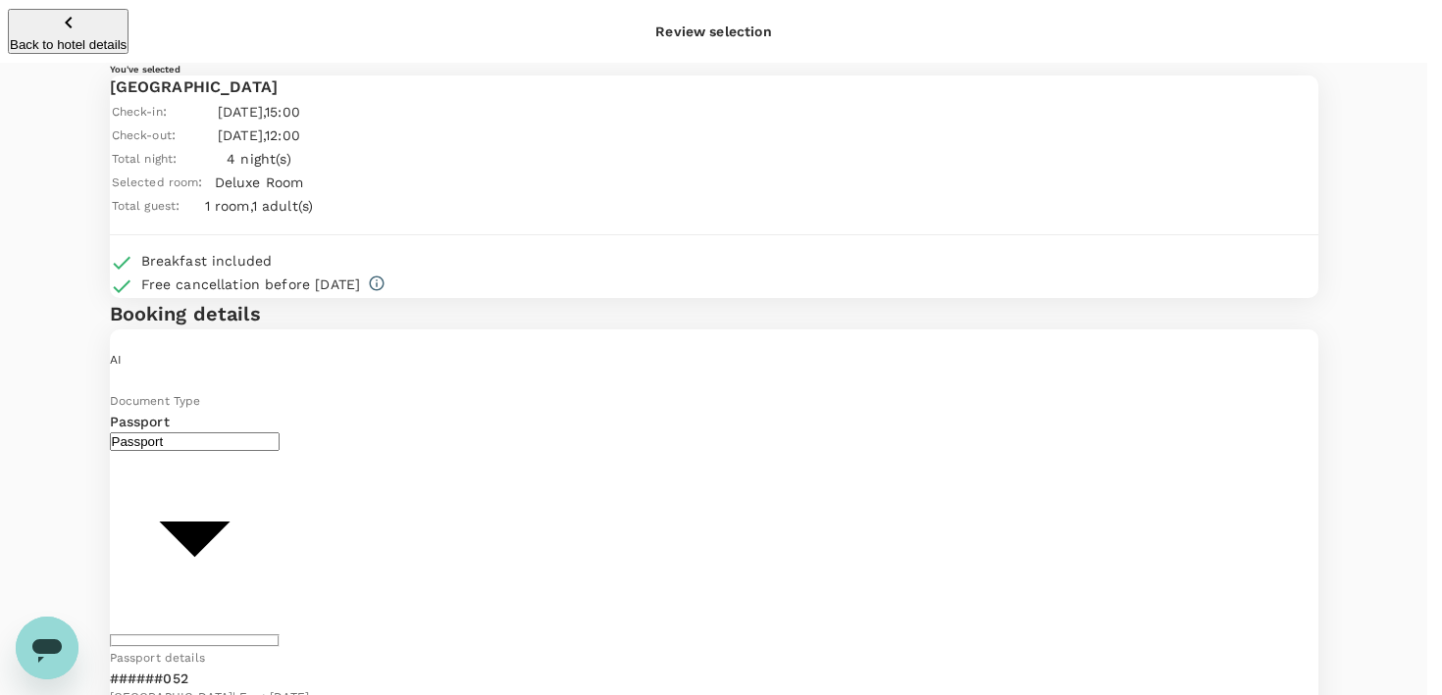
type input "9b978822-4779-4897-880a-17c8504d3706"
paste textarea "Purpose of Trip: Attend Funders Table Risk: Low"
type textarea "Purpose of Trip: Attend Funders Table Risk: Low"
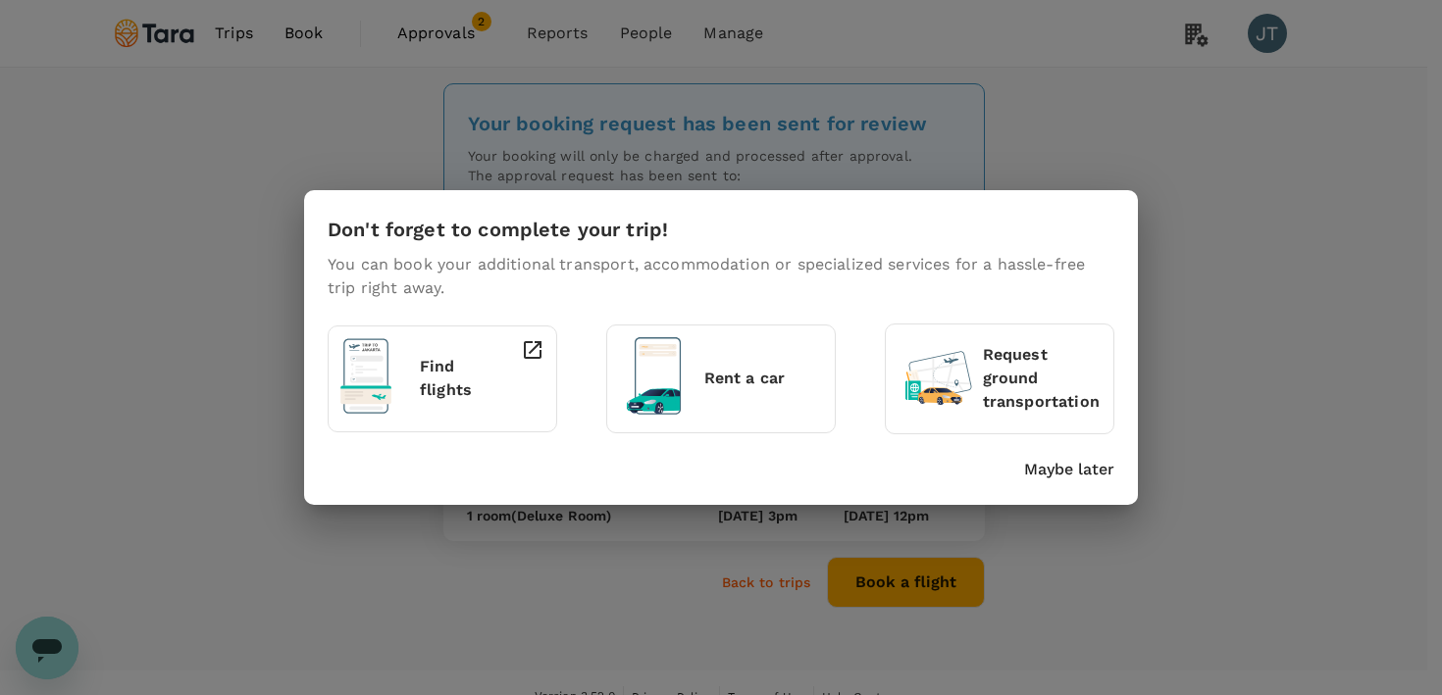
click at [1097, 471] on p "Maybe later" at bounding box center [1069, 470] width 90 height 24
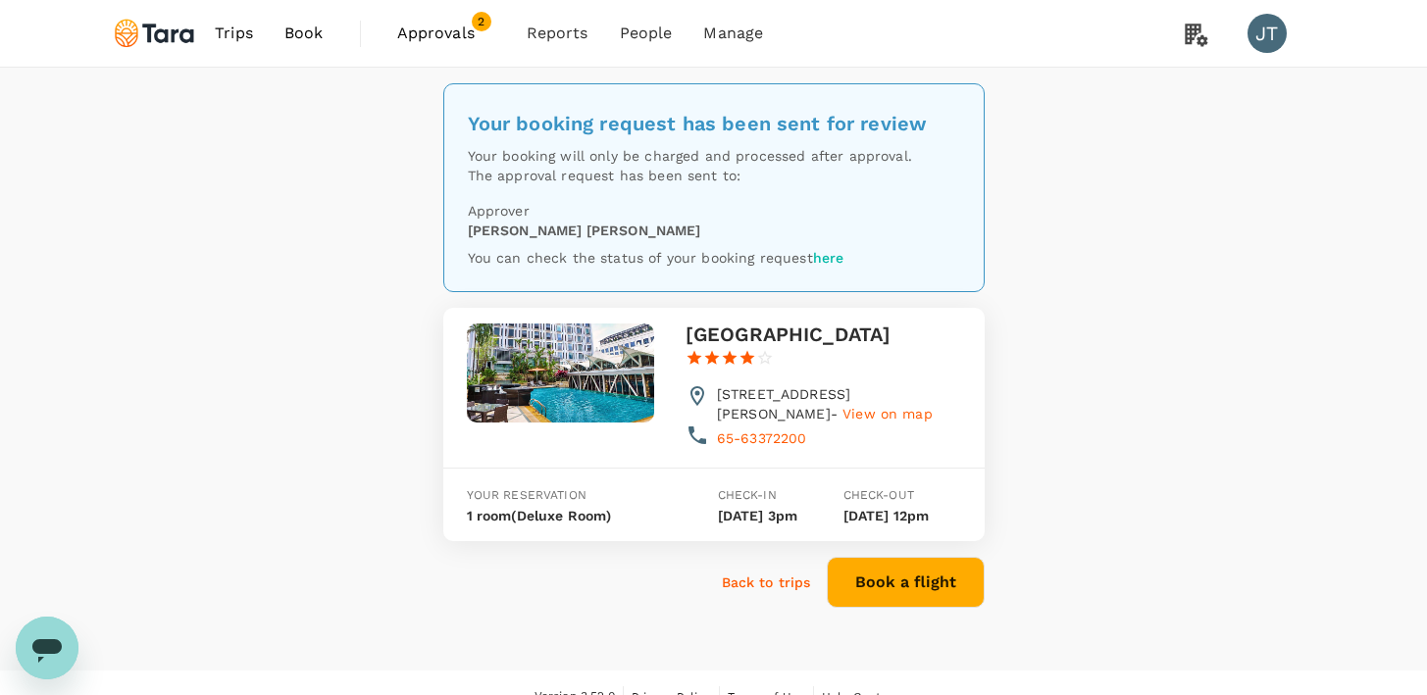
click at [325, 44] on link "Book" at bounding box center [304, 33] width 71 height 67
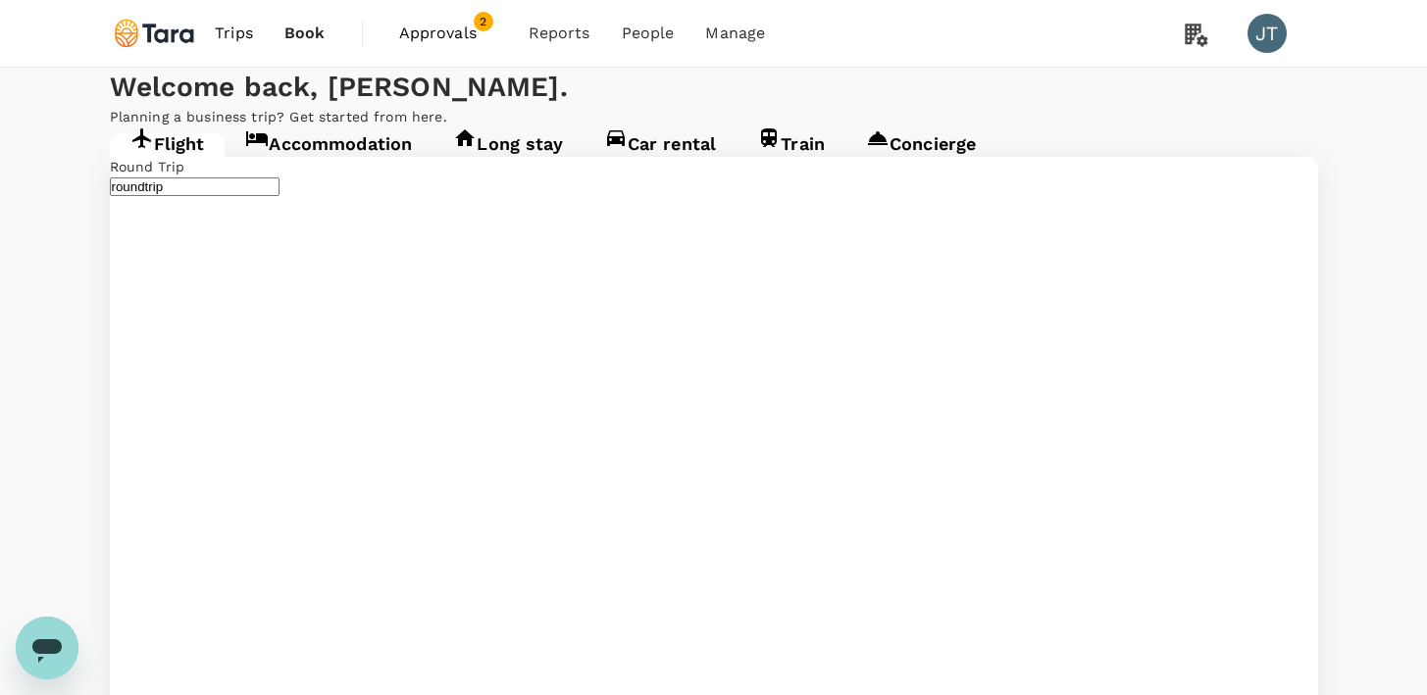
click at [412, 38] on span "Approvals" at bounding box center [448, 34] width 98 height 24
